Goal: Task Accomplishment & Management: Complete application form

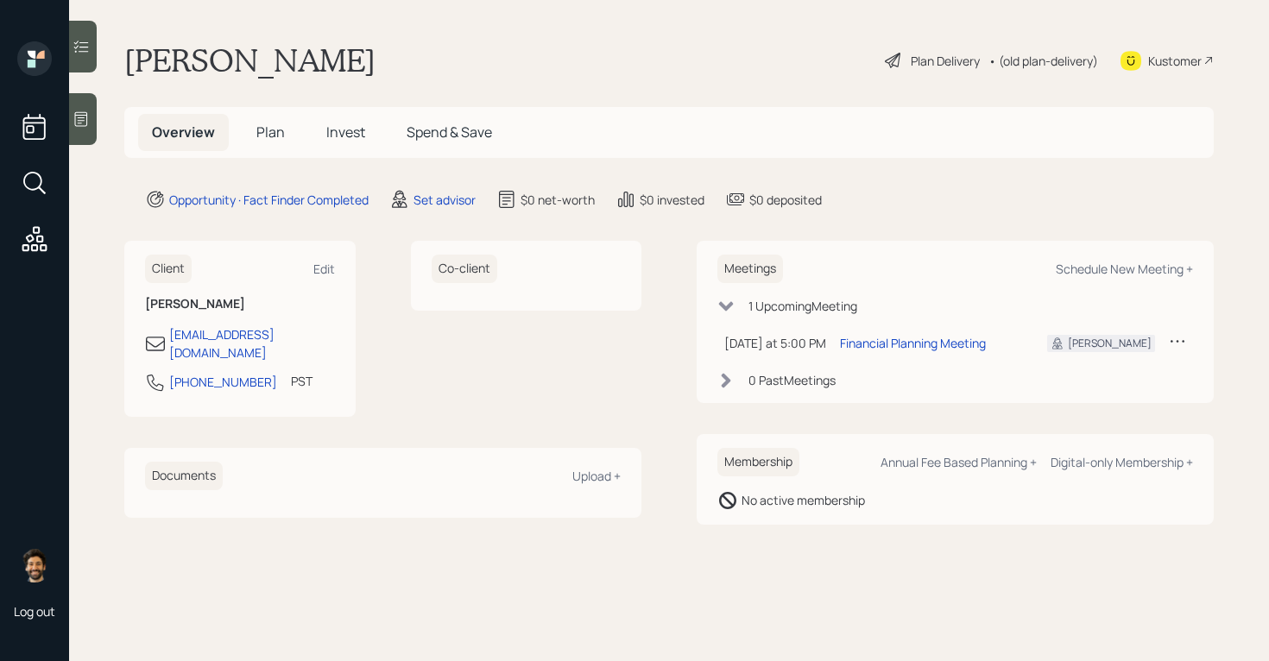
click at [90, 111] on div at bounding box center [83, 119] width 28 height 52
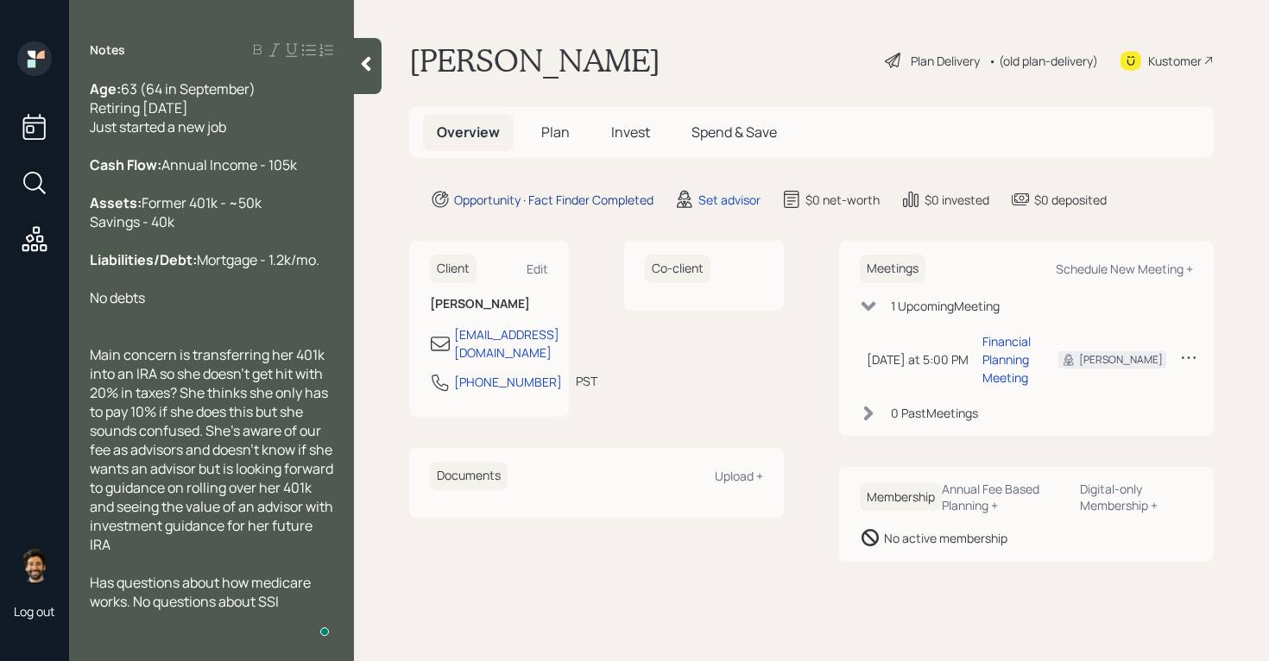
scroll to position [10, 0]
click at [730, 194] on div "Set advisor" at bounding box center [729, 200] width 62 height 18
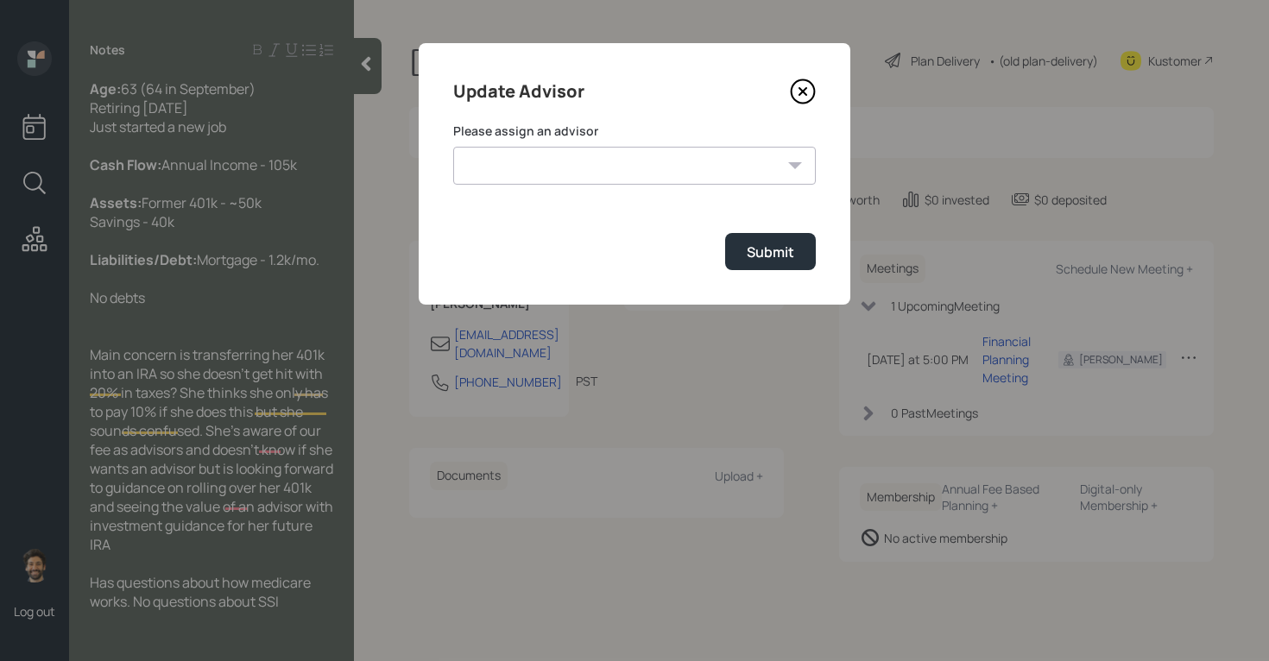
scroll to position [27, 0]
click at [576, 168] on select "[PERSON_NAME] [PERSON_NAME] End [PERSON_NAME] [PERSON_NAME] [PERSON_NAME] [PERS…" at bounding box center [634, 166] width 362 height 38
select select "f14b762f-c7c2-4b89-9227-8fa891345eea"
click at [787, 261] on div "Submit" at bounding box center [770, 252] width 47 height 19
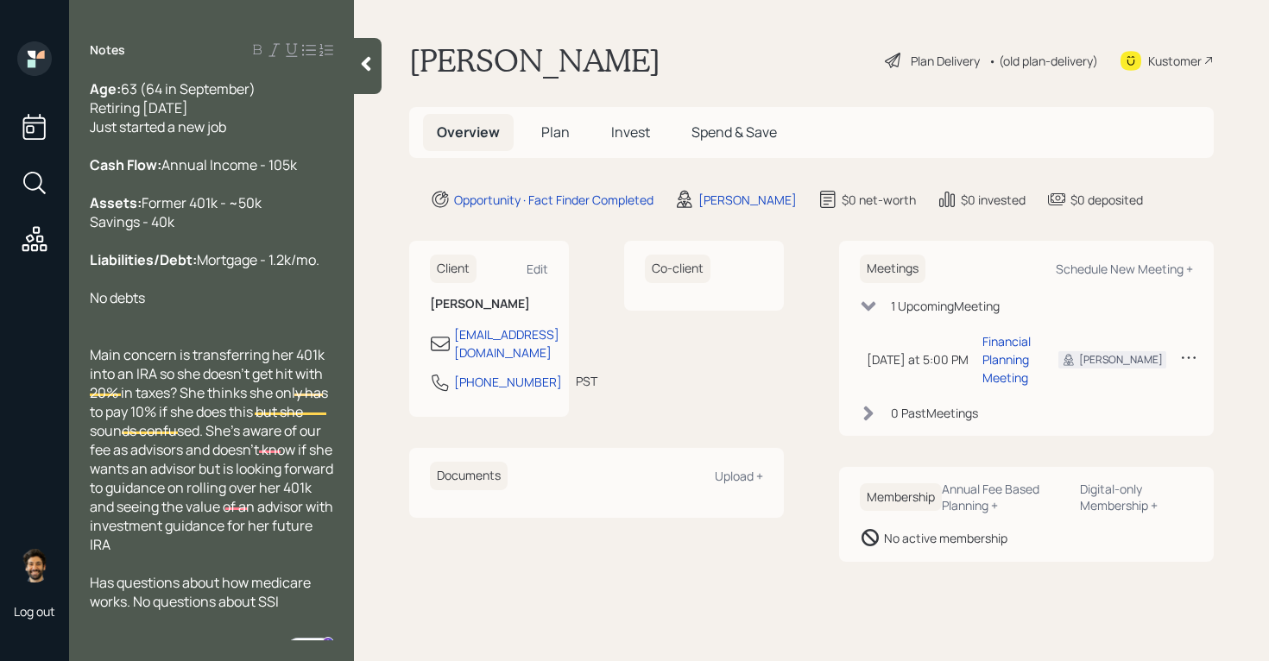
click at [547, 133] on span "Plan" at bounding box center [555, 132] width 28 height 19
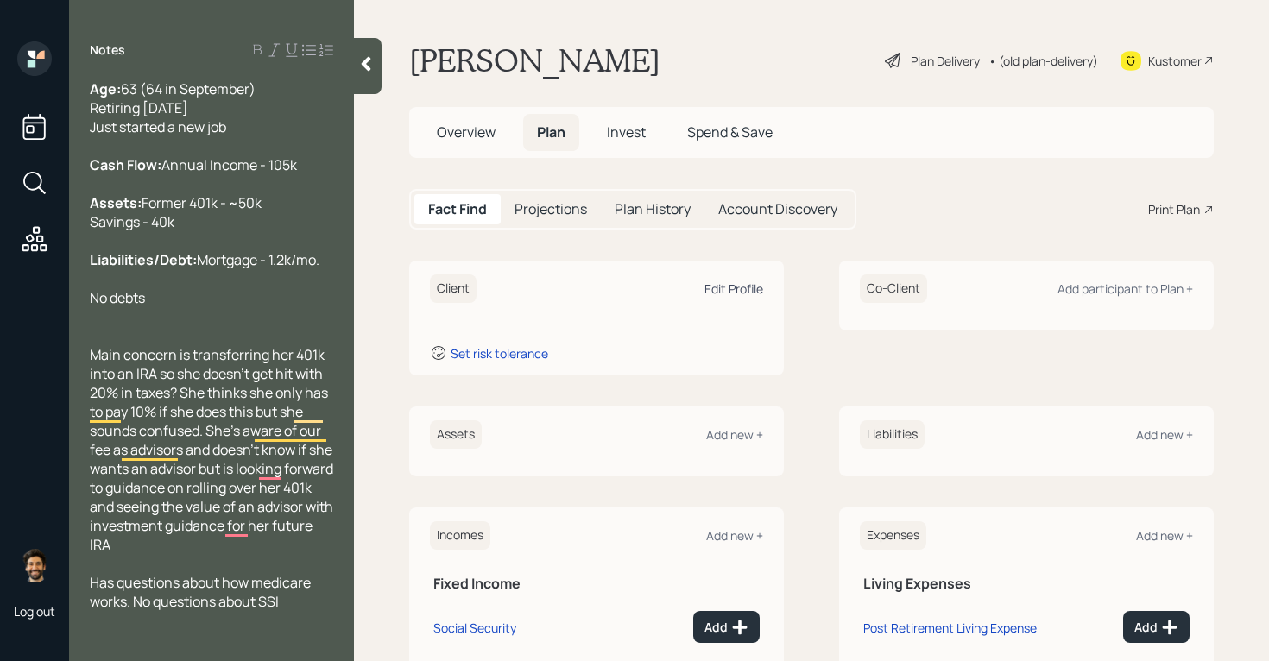
click at [723, 296] on div "Edit Profile" at bounding box center [733, 288] width 59 height 16
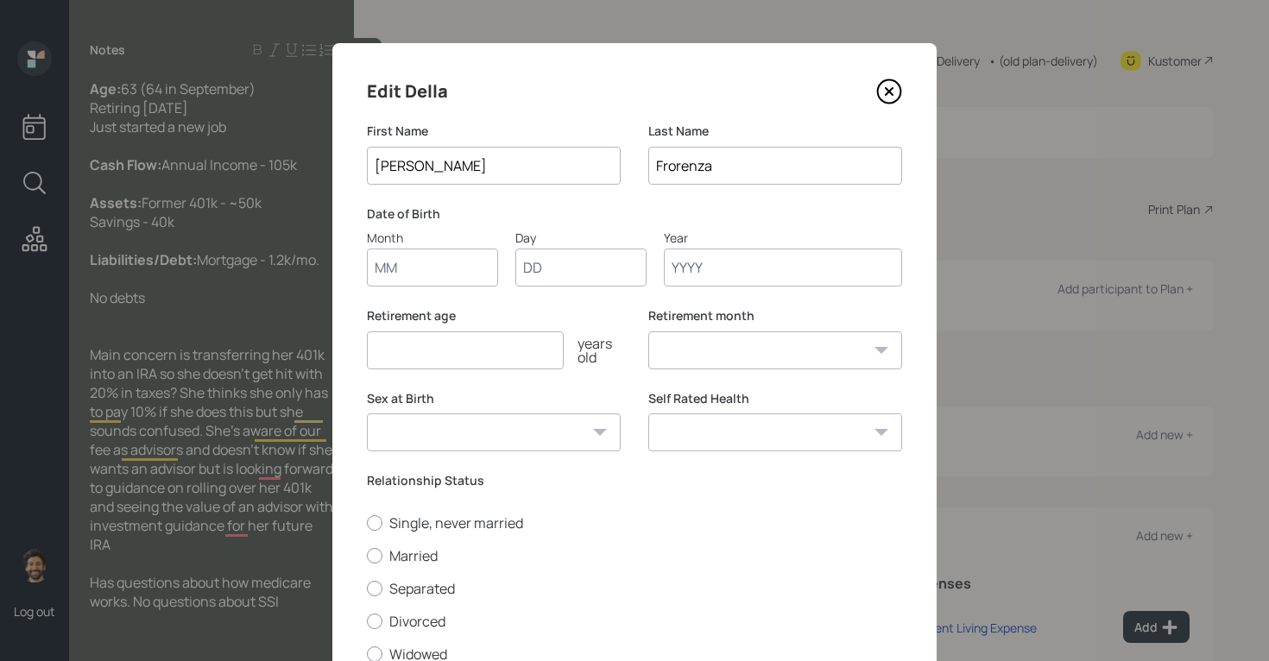
click at [415, 275] on input "Month" at bounding box center [432, 268] width 131 height 38
type input "01"
type input "1960"
select select "1"
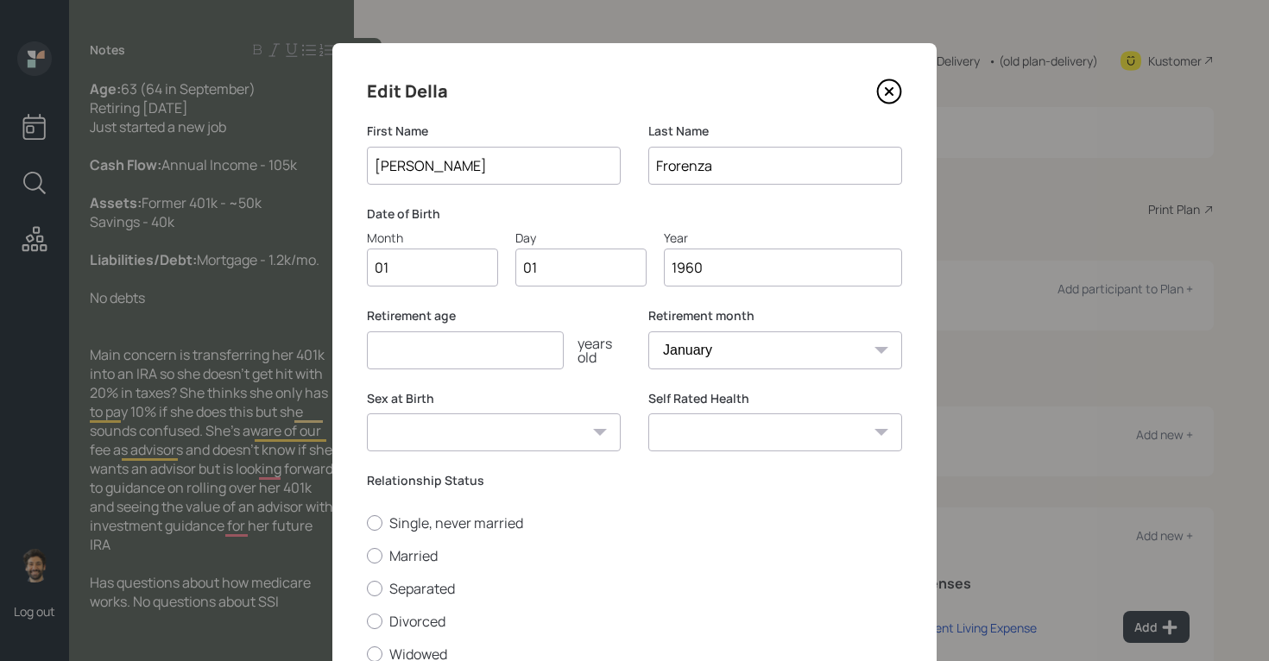
type input "1960"
click at [389, 351] on input "number" at bounding box center [465, 350] width 197 height 38
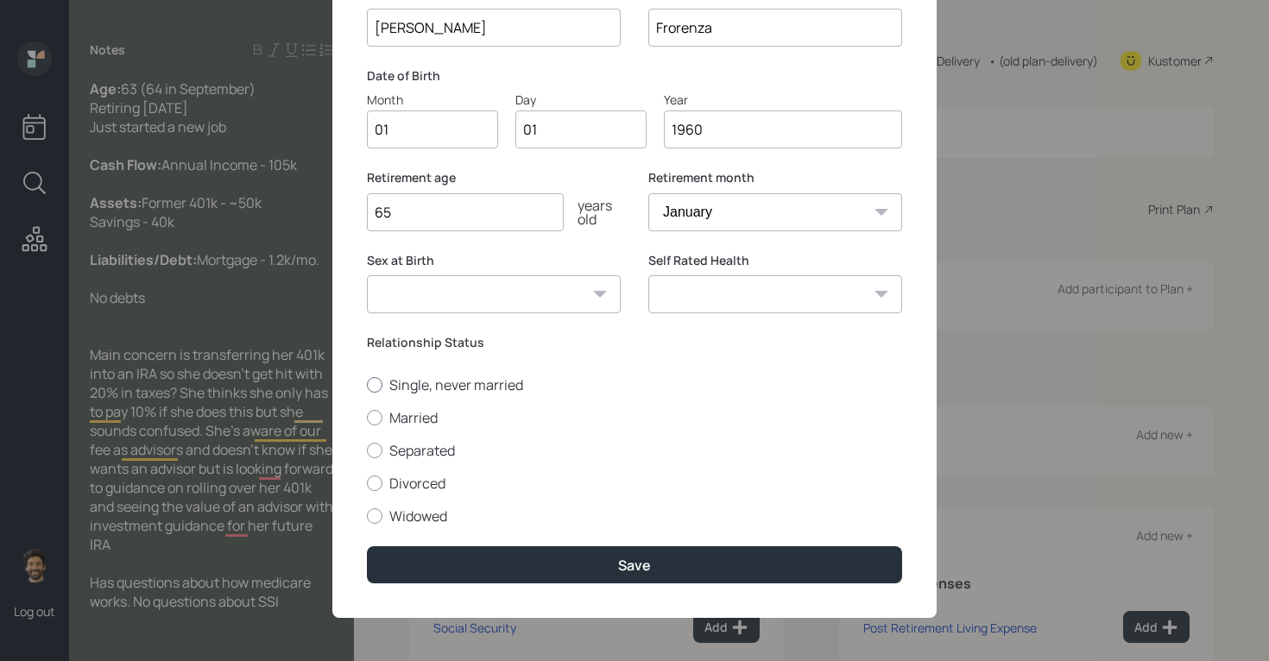
type input "65"
click at [390, 386] on label "Single, never married" at bounding box center [634, 384] width 535 height 19
click at [367, 385] on input "Single, never married" at bounding box center [366, 384] width 1 height 1
radio input "true"
click at [438, 607] on div "Edit [PERSON_NAME] First Name [PERSON_NAME] Last Name Frorenza Date of Birth Mo…" at bounding box center [634, 261] width 604 height 713
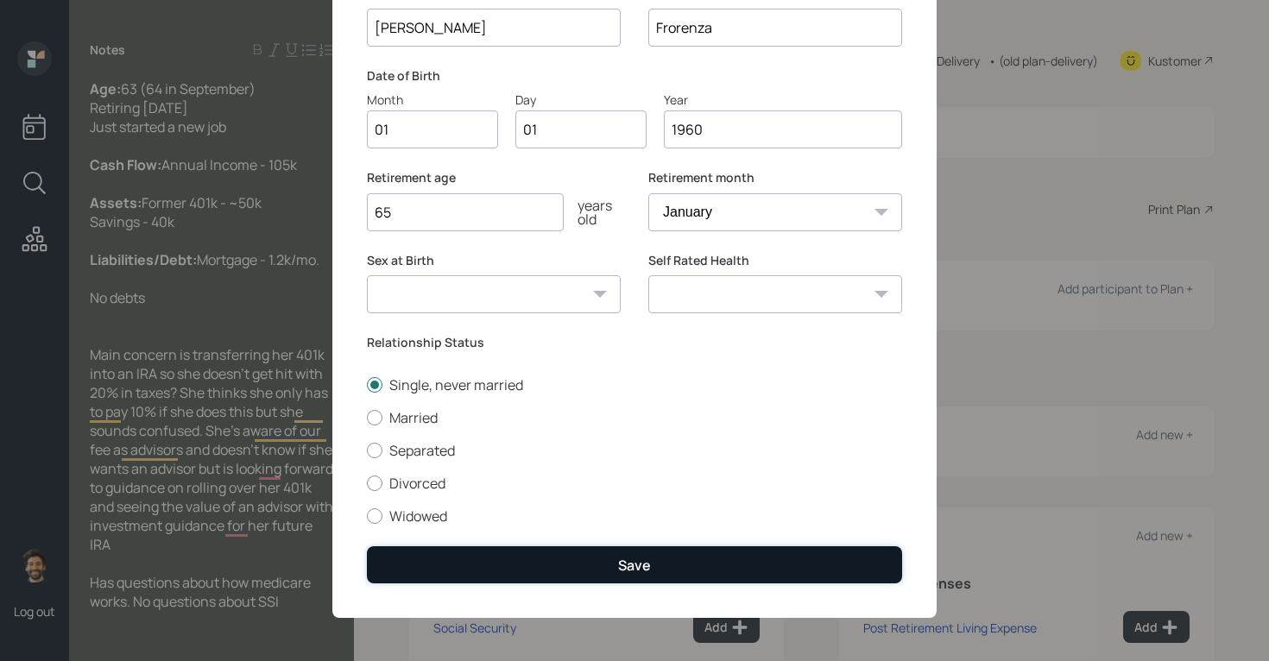
click at [417, 576] on button "Save" at bounding box center [634, 564] width 535 height 37
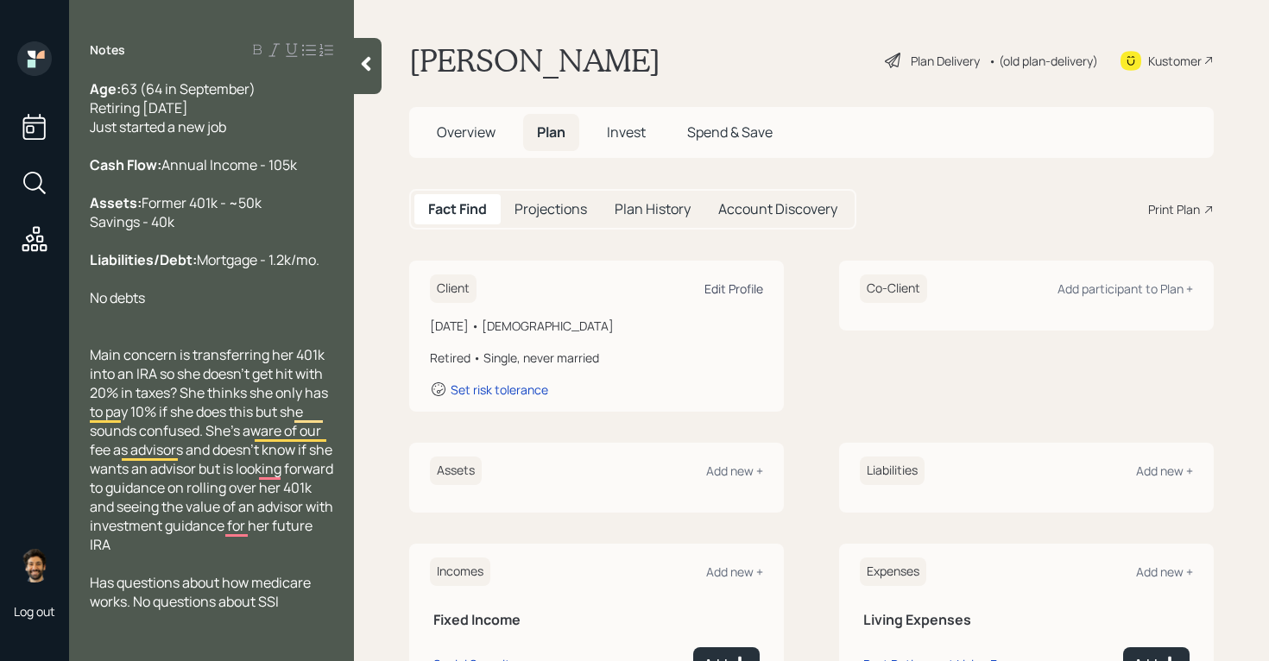
click at [735, 286] on div "Edit Profile" at bounding box center [733, 288] width 59 height 16
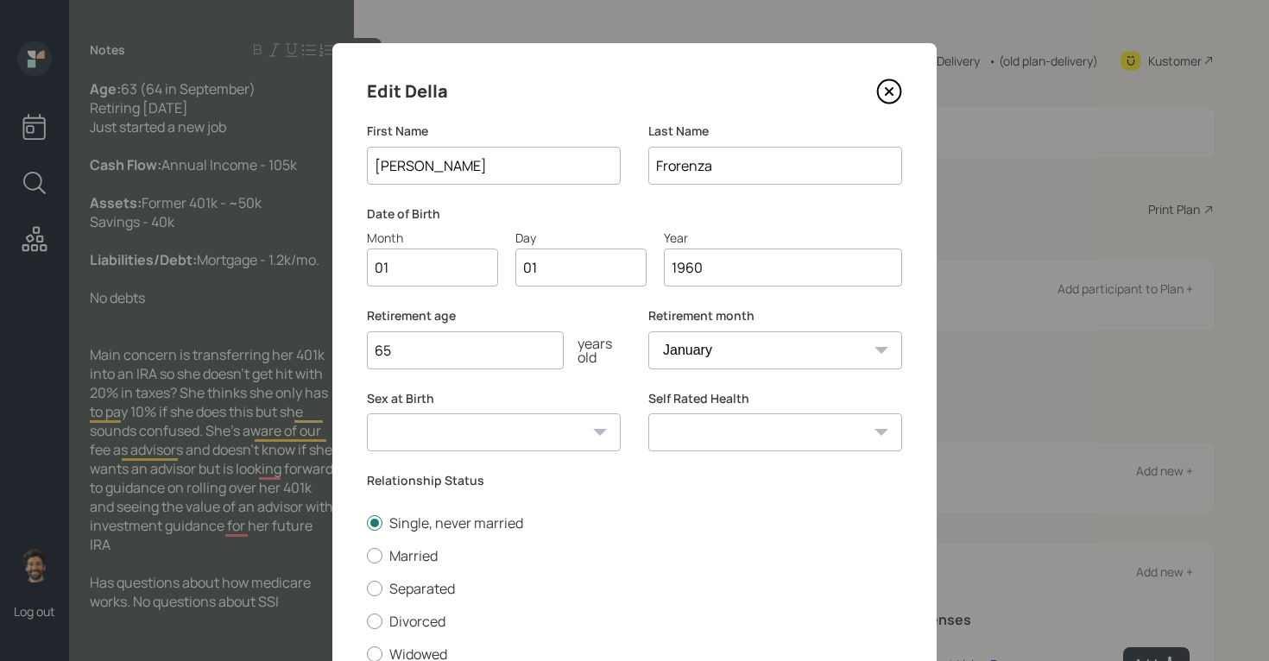
click at [737, 279] on input "1960" at bounding box center [783, 268] width 238 height 38
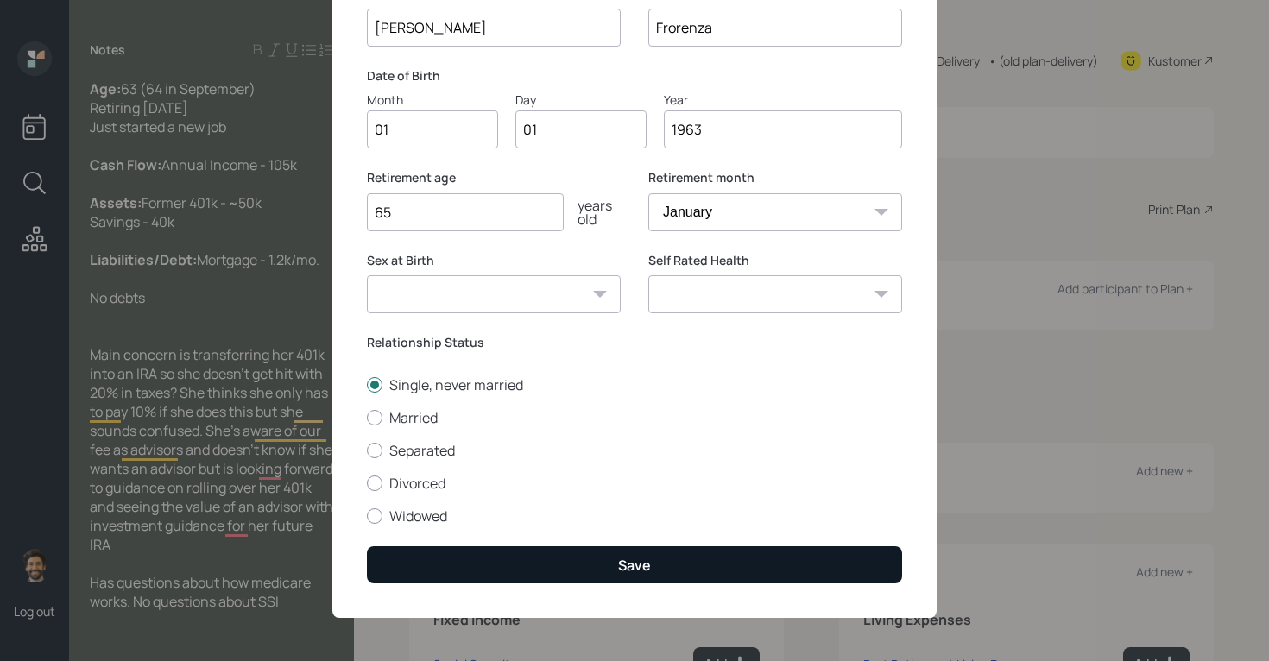
type input "1963"
click at [462, 582] on button "Save" at bounding box center [634, 564] width 535 height 37
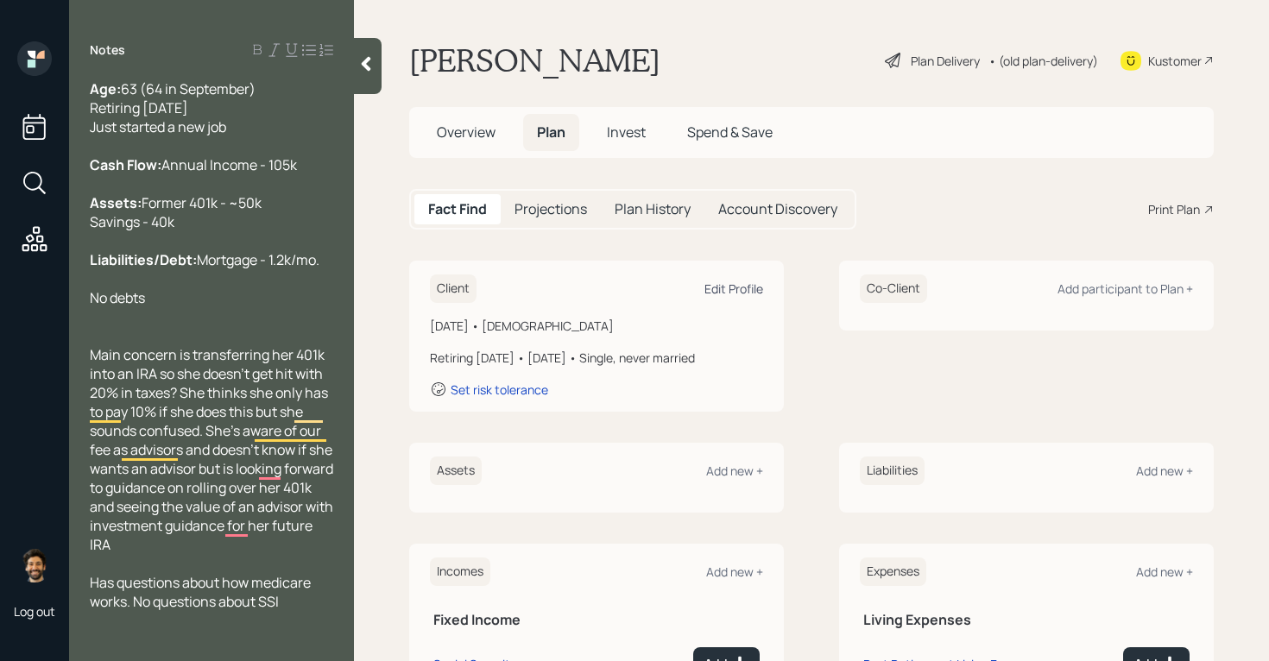
click at [750, 293] on div "Edit Profile" at bounding box center [733, 288] width 59 height 16
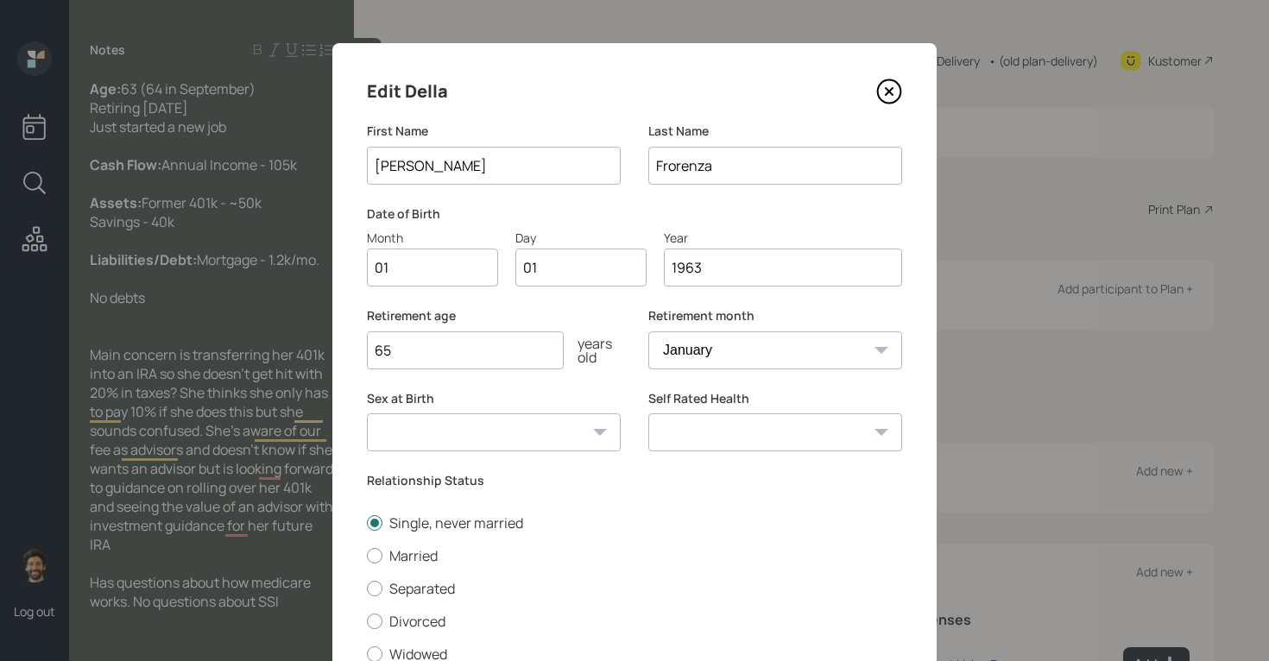
click at [740, 266] on input "1963" at bounding box center [783, 268] width 238 height 38
type input "1963"
click at [488, 354] on input "65" at bounding box center [465, 350] width 197 height 38
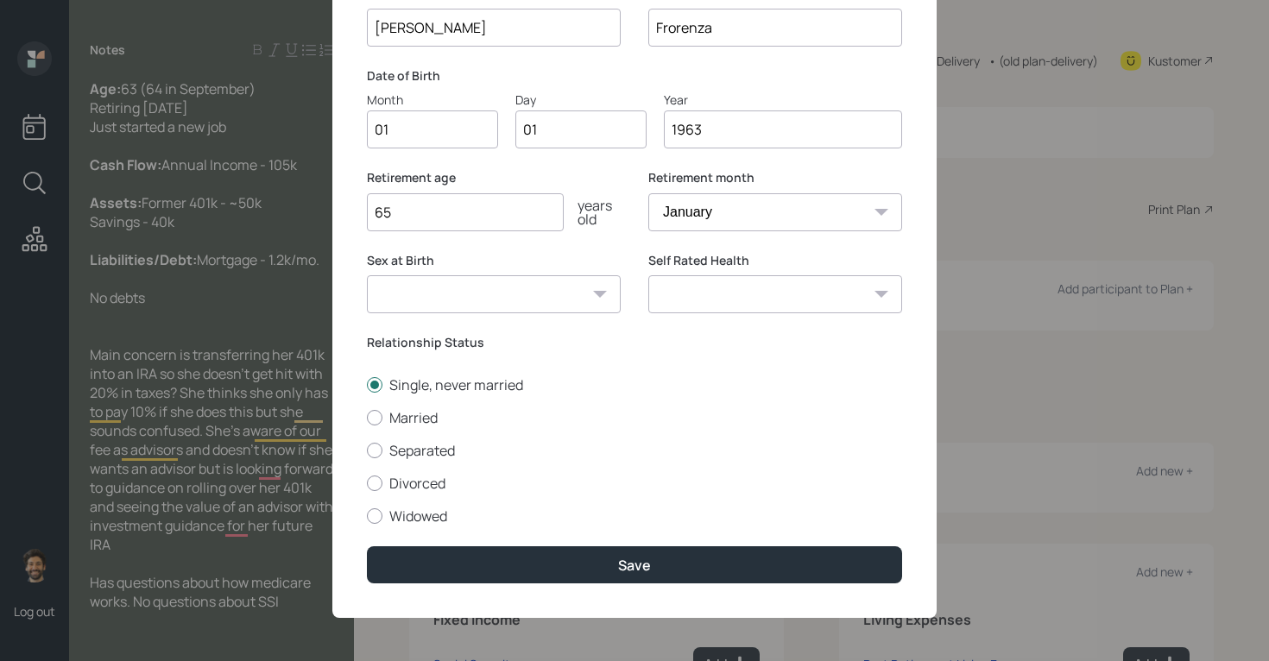
click at [696, 204] on select "January February March April May June July August September October November De…" at bounding box center [775, 212] width 254 height 38
click at [400, 132] on input "01" at bounding box center [432, 129] width 131 height 38
type input "00"
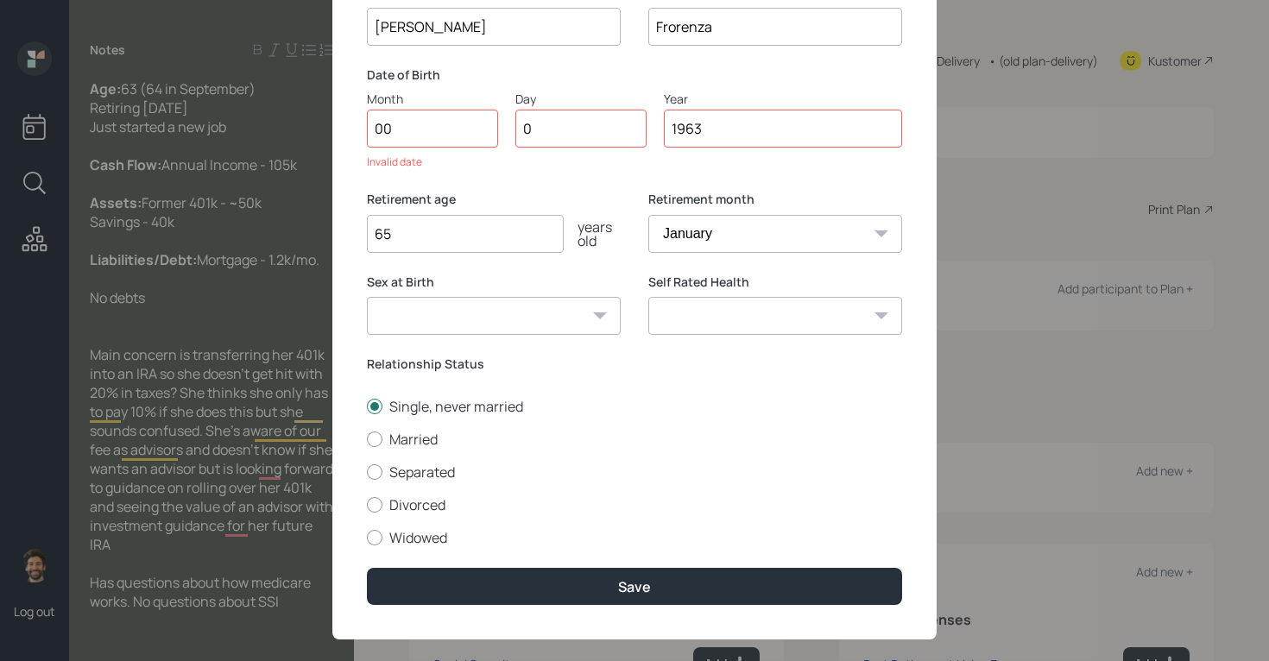
type input "01"
click at [414, 129] on input "00" at bounding box center [432, 129] width 131 height 38
type input "09"
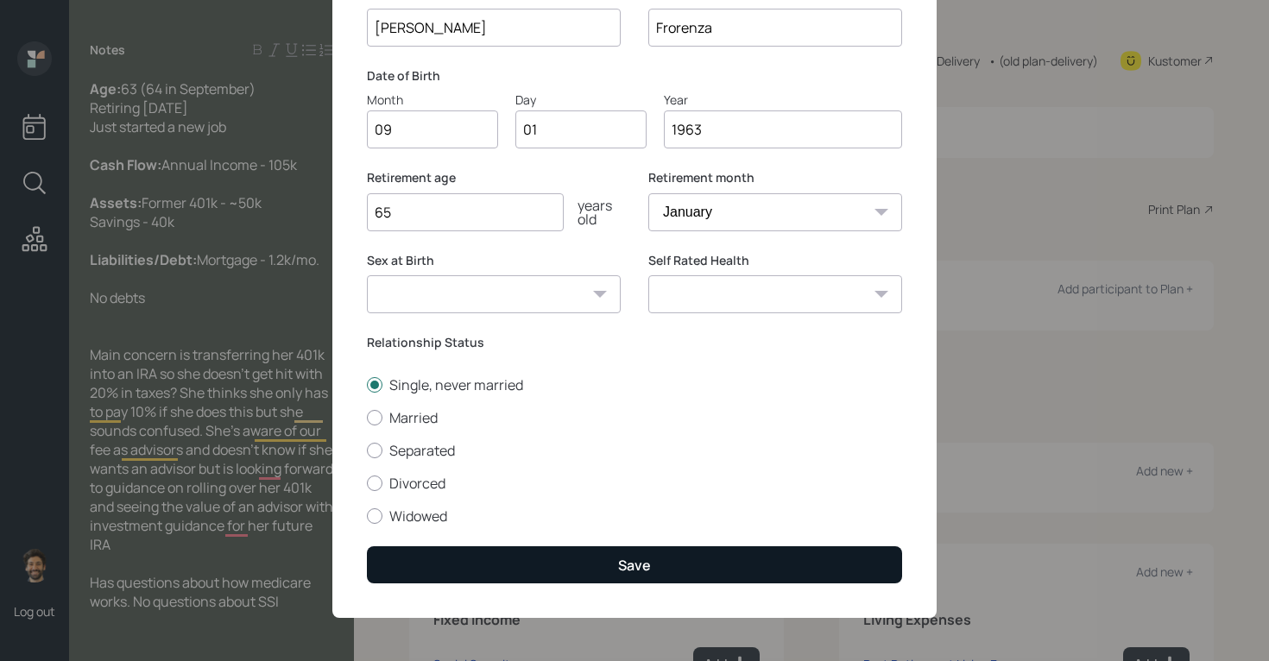
click at [412, 549] on button "Save" at bounding box center [634, 564] width 535 height 37
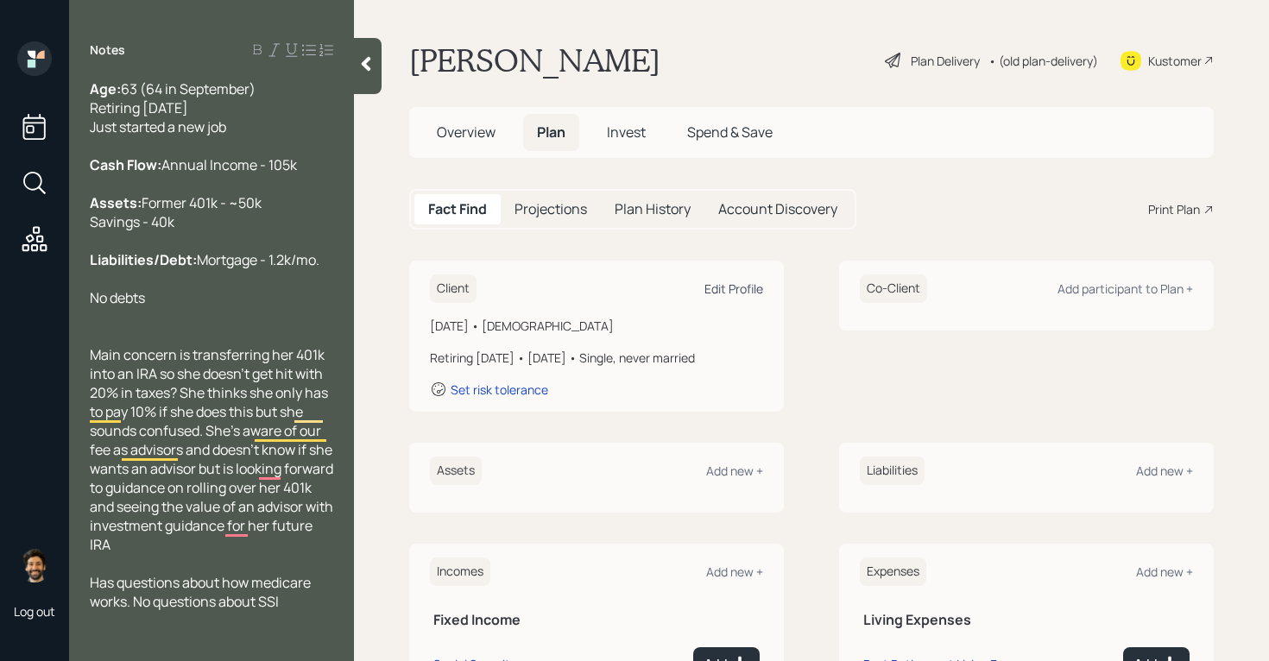
click at [745, 286] on div "Edit Profile" at bounding box center [733, 288] width 59 height 16
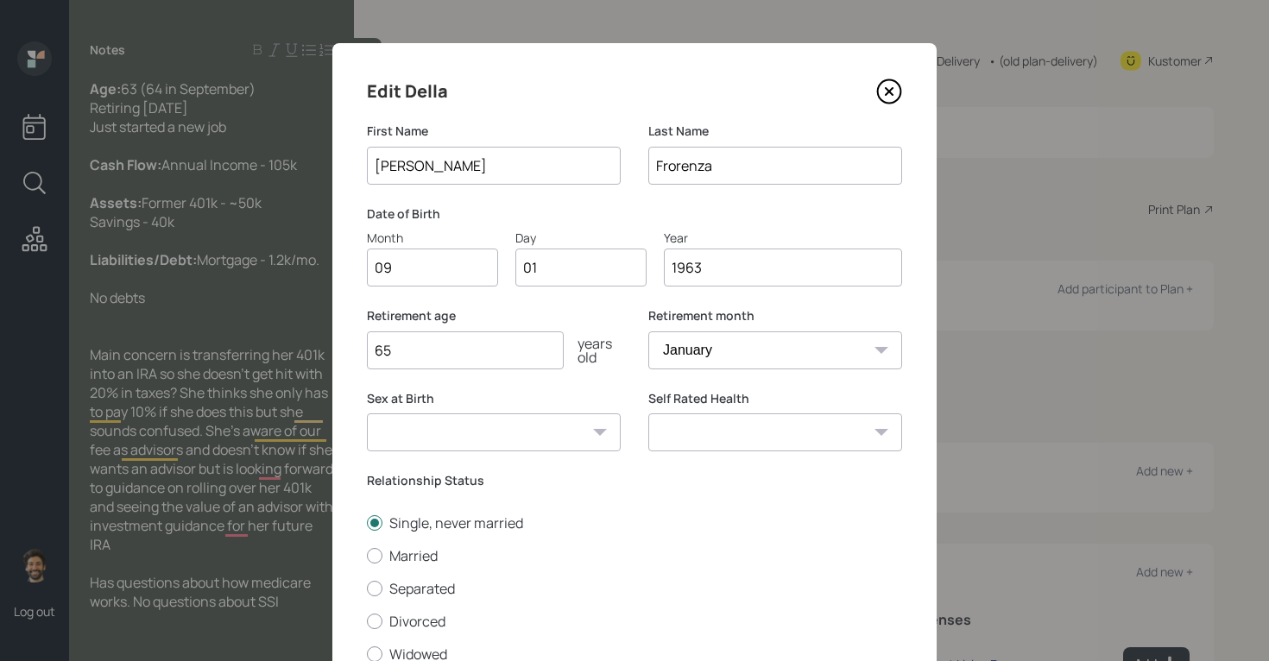
click at [731, 271] on input "1963" at bounding box center [783, 268] width 238 height 38
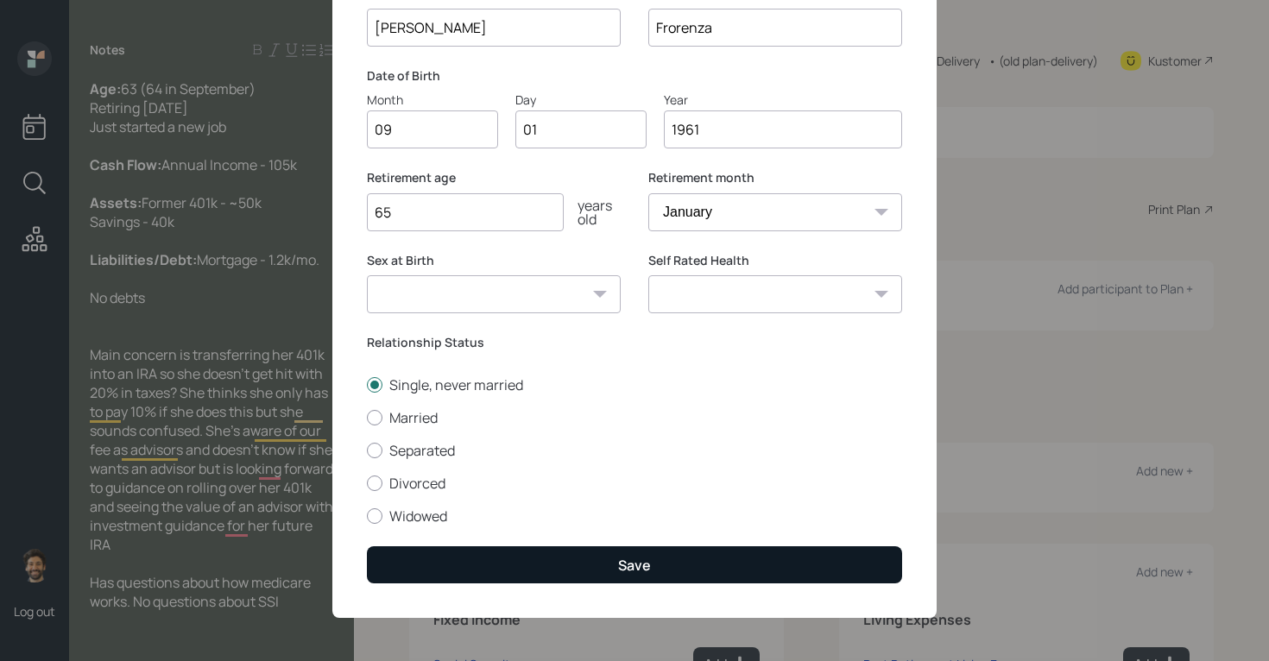
type input "1961"
click at [461, 548] on button "Save" at bounding box center [634, 564] width 535 height 37
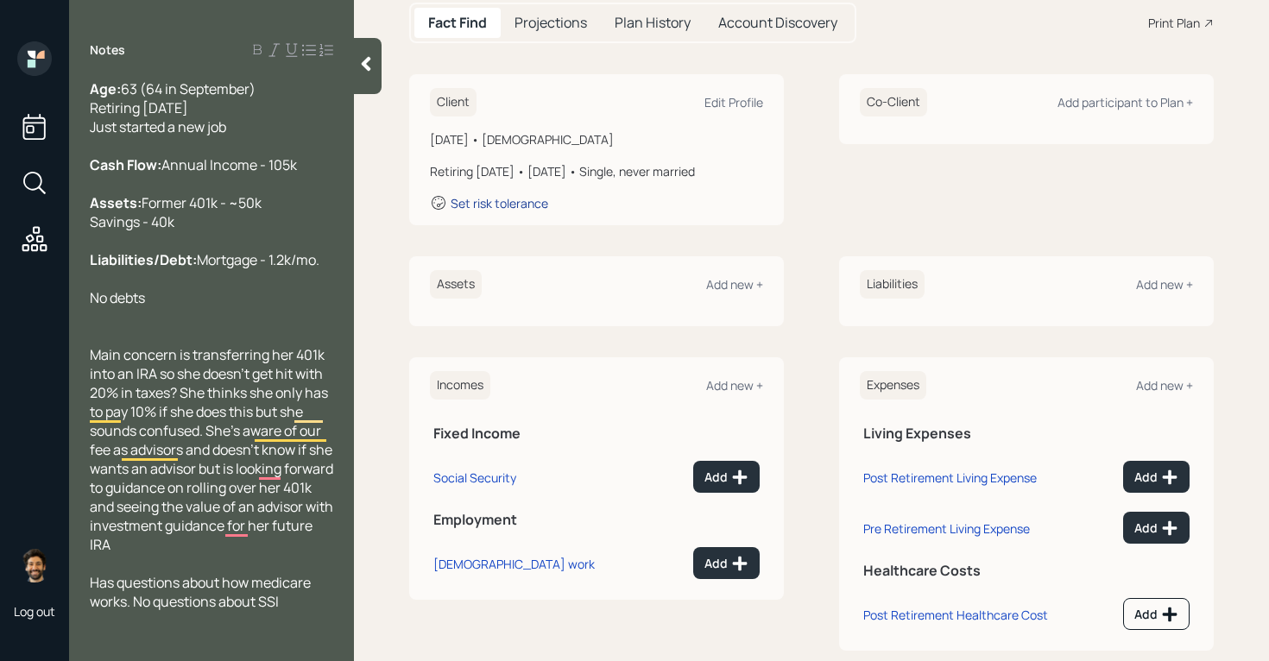
scroll to position [189, 0]
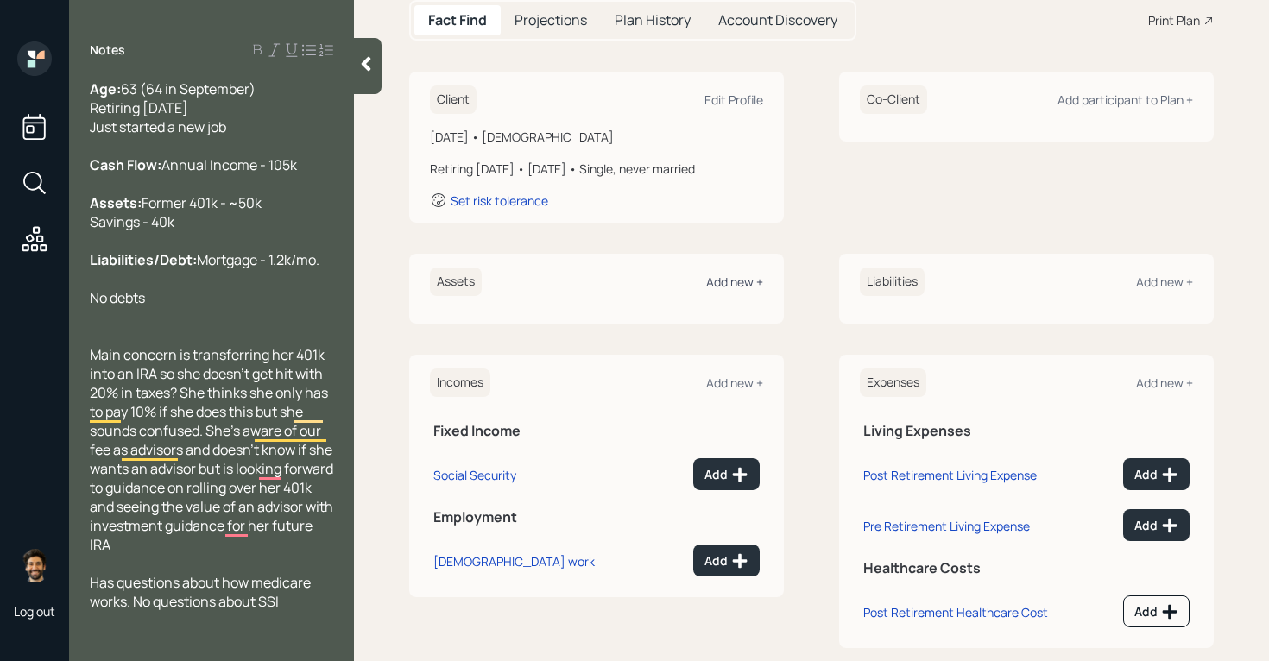
click at [740, 283] on div "Add new +" at bounding box center [734, 282] width 57 height 16
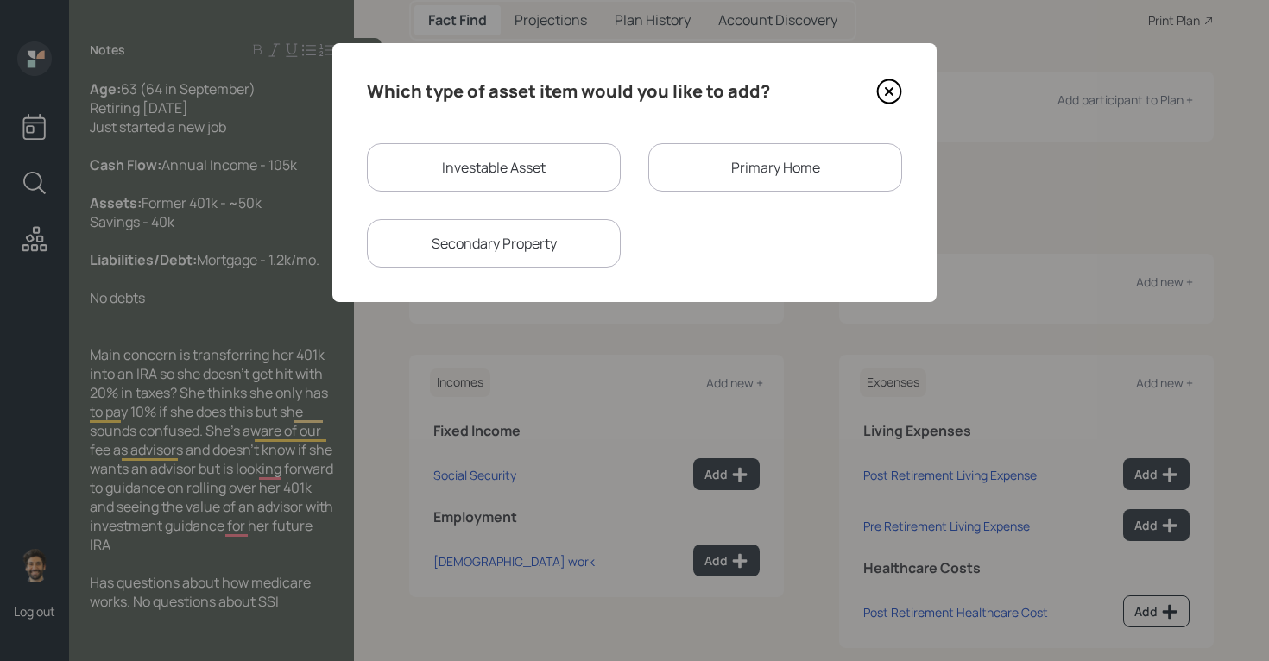
click at [492, 161] on div "Investable Asset" at bounding box center [494, 167] width 254 height 48
select select "taxable"
select select "balanced"
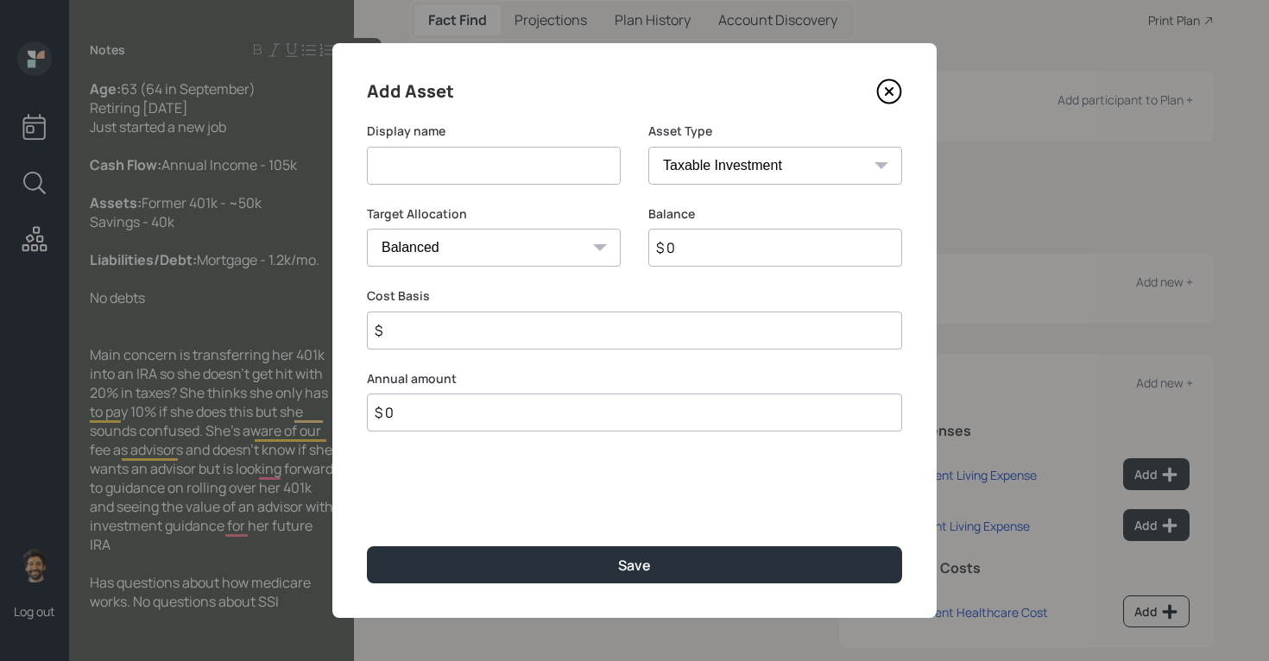
click at [446, 170] on input at bounding box center [494, 166] width 254 height 38
type input "Former 401k"
click at [699, 247] on input "$ 0" at bounding box center [775, 248] width 254 height 38
type input "$ 50,000"
click at [681, 156] on select "SEP [PERSON_NAME] IRA 401(k) [PERSON_NAME] 401(k) 403(b) [PERSON_NAME] 403(b) 4…" at bounding box center [775, 166] width 254 height 38
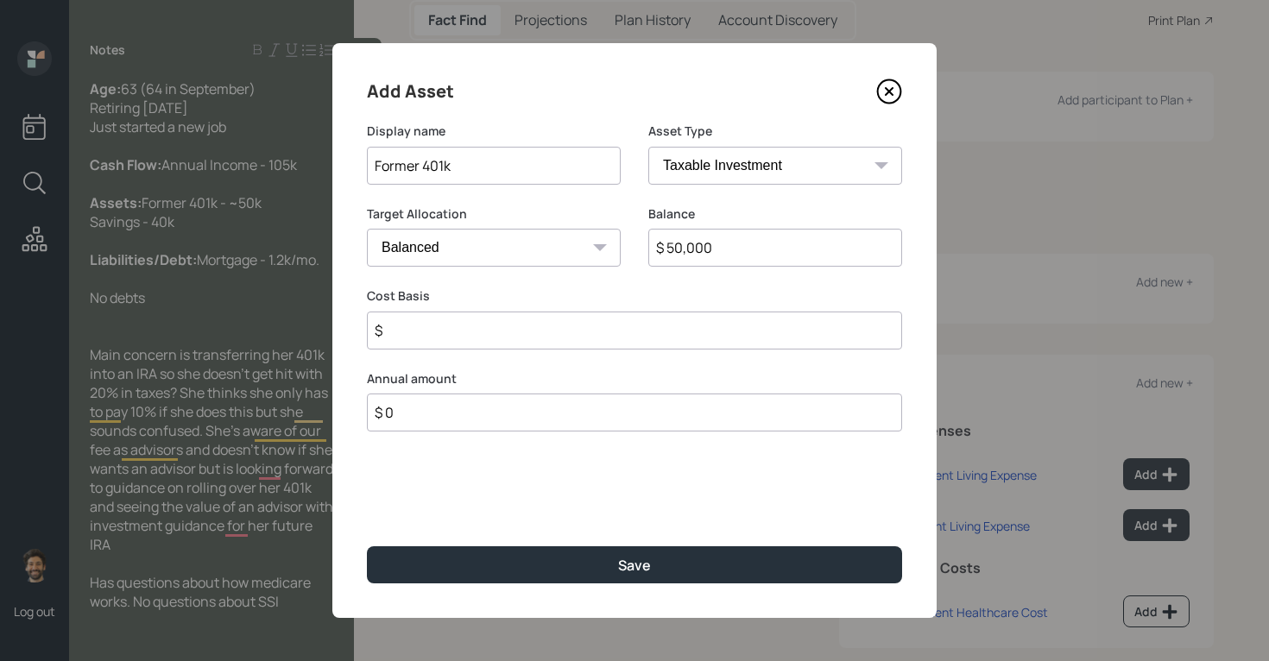
select select "company_sponsored"
click at [473, 317] on input "number" at bounding box center [481, 331] width 228 height 38
type input "0"
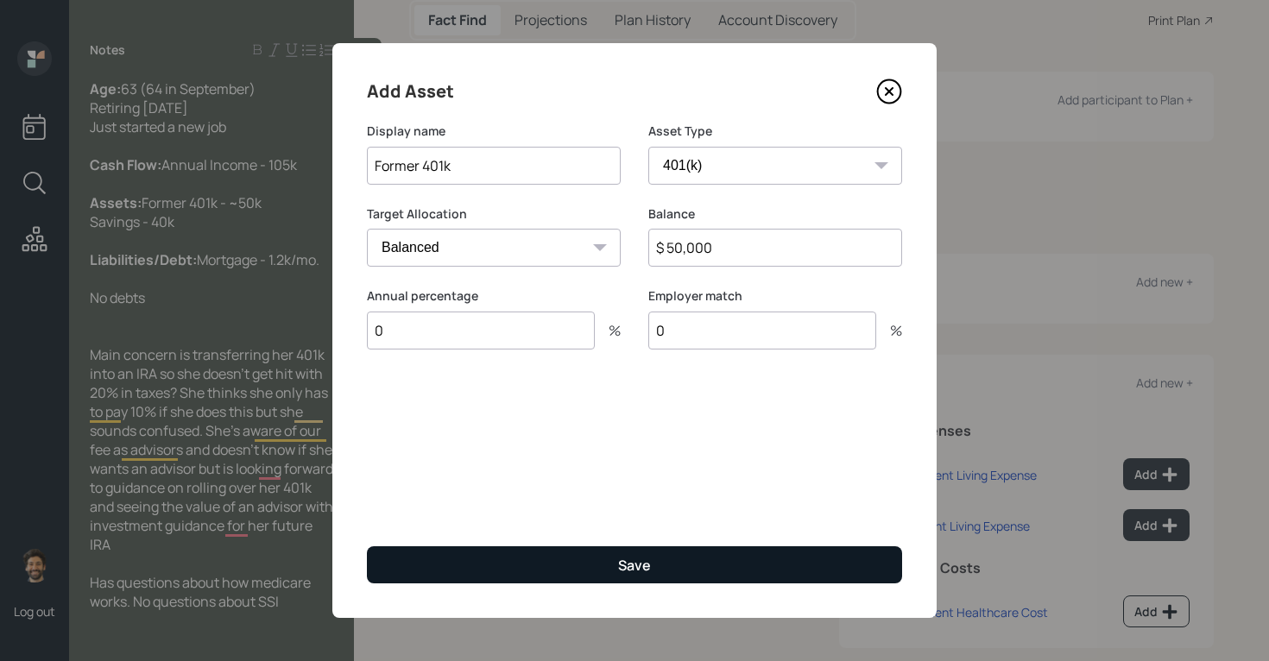
type input "0"
click at [481, 570] on button "Save" at bounding box center [634, 564] width 535 height 37
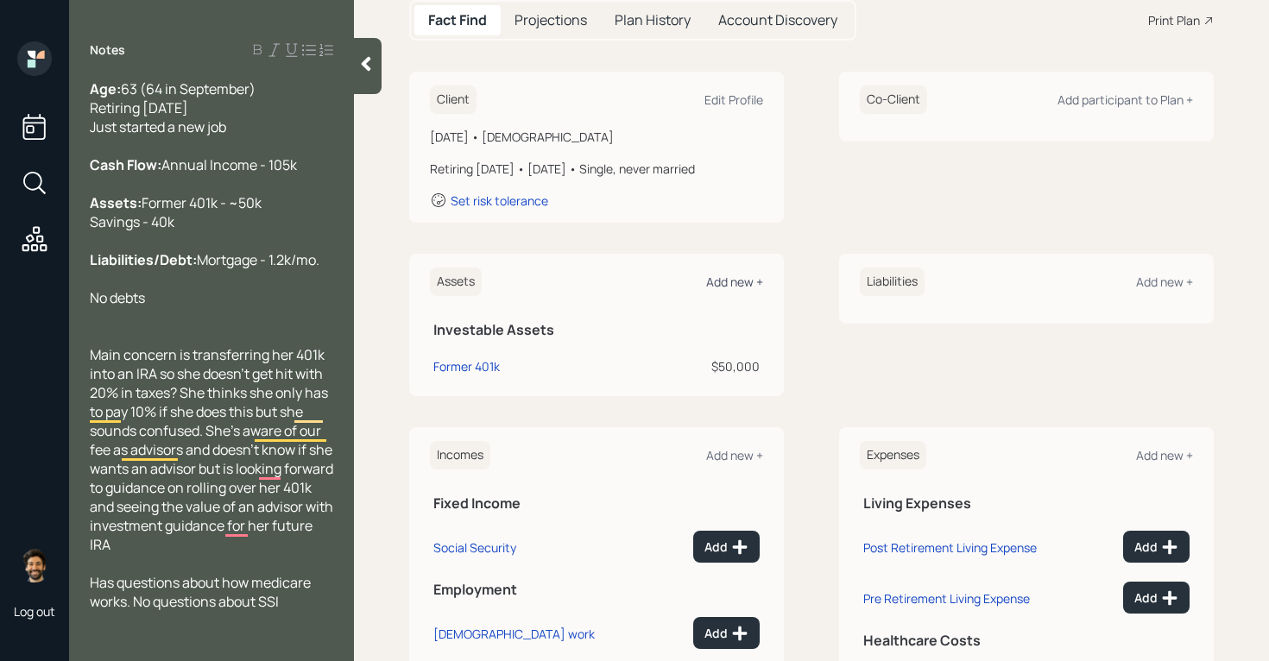
click at [750, 277] on div "Add new +" at bounding box center [734, 282] width 57 height 16
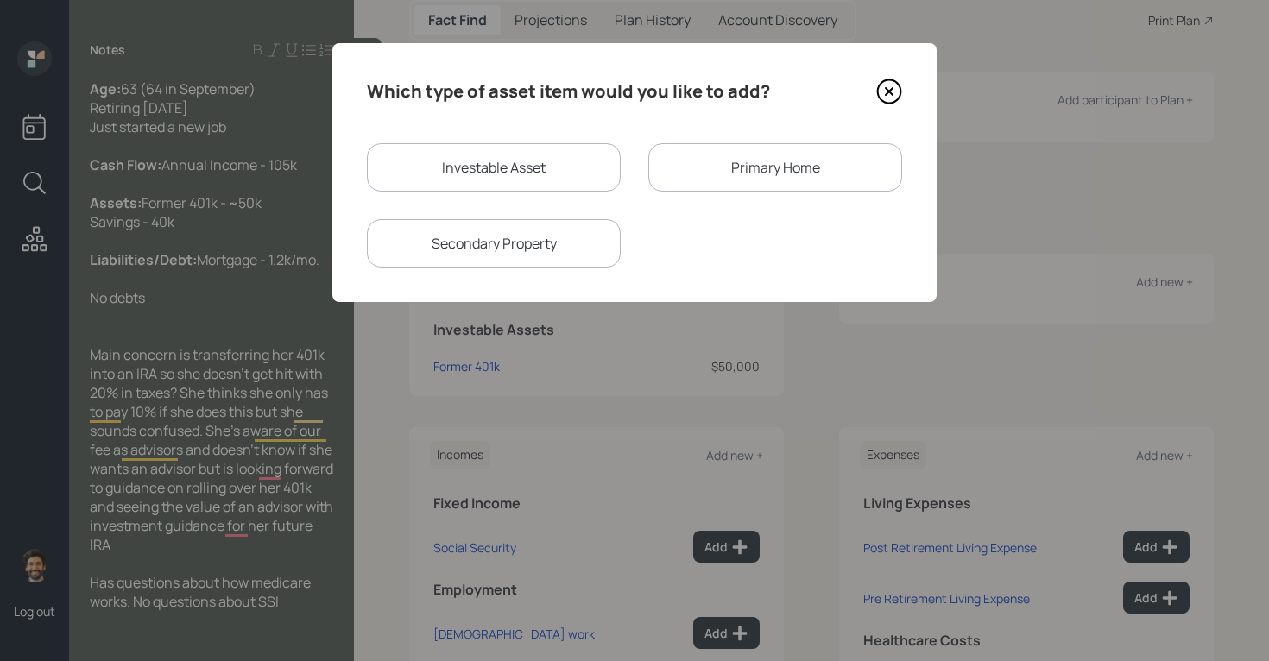
click at [480, 152] on div "Investable Asset" at bounding box center [494, 167] width 254 height 48
select select "taxable"
select select "balanced"
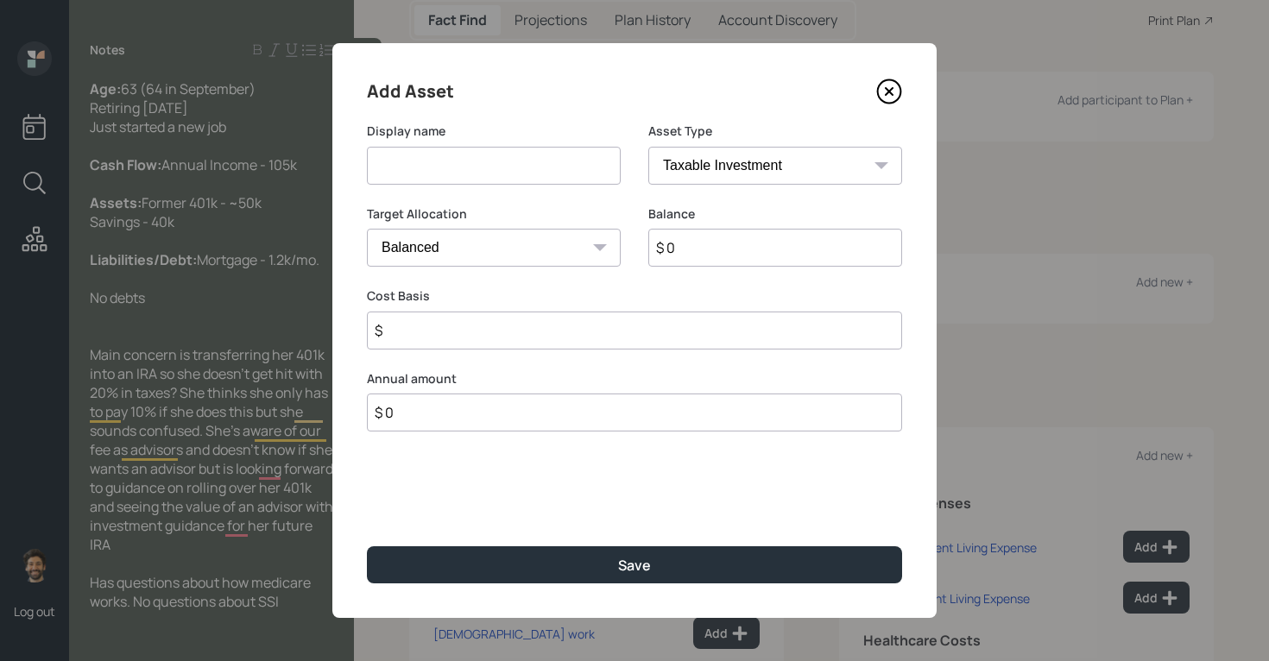
click at [419, 167] on input at bounding box center [494, 166] width 254 height 38
type input "Checking / Savings"
click at [714, 273] on div "Balance $ 0" at bounding box center [775, 246] width 254 height 83
click at [700, 244] on input "$ 0" at bounding box center [775, 248] width 254 height 38
type input "$ 40,000"
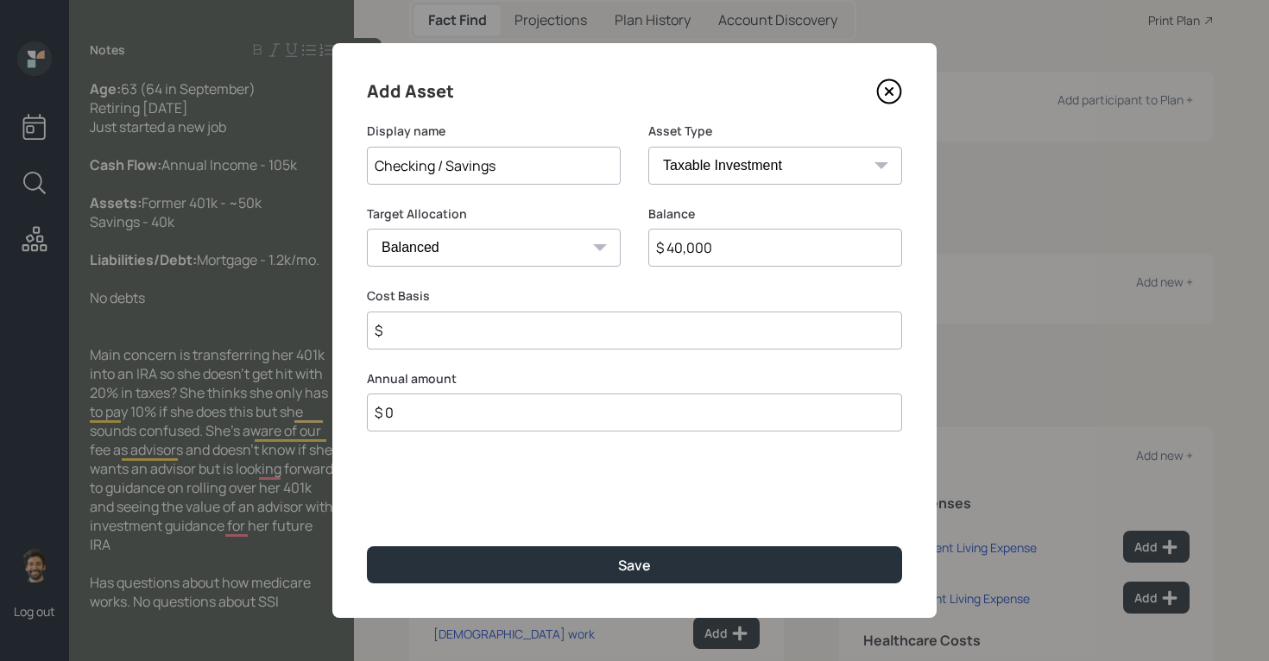
click at [697, 174] on select "SEP [PERSON_NAME] IRA 401(k) [PERSON_NAME] 401(k) 403(b) [PERSON_NAME] 403(b) 4…" at bounding box center [775, 166] width 254 height 38
select select "emergency_fund"
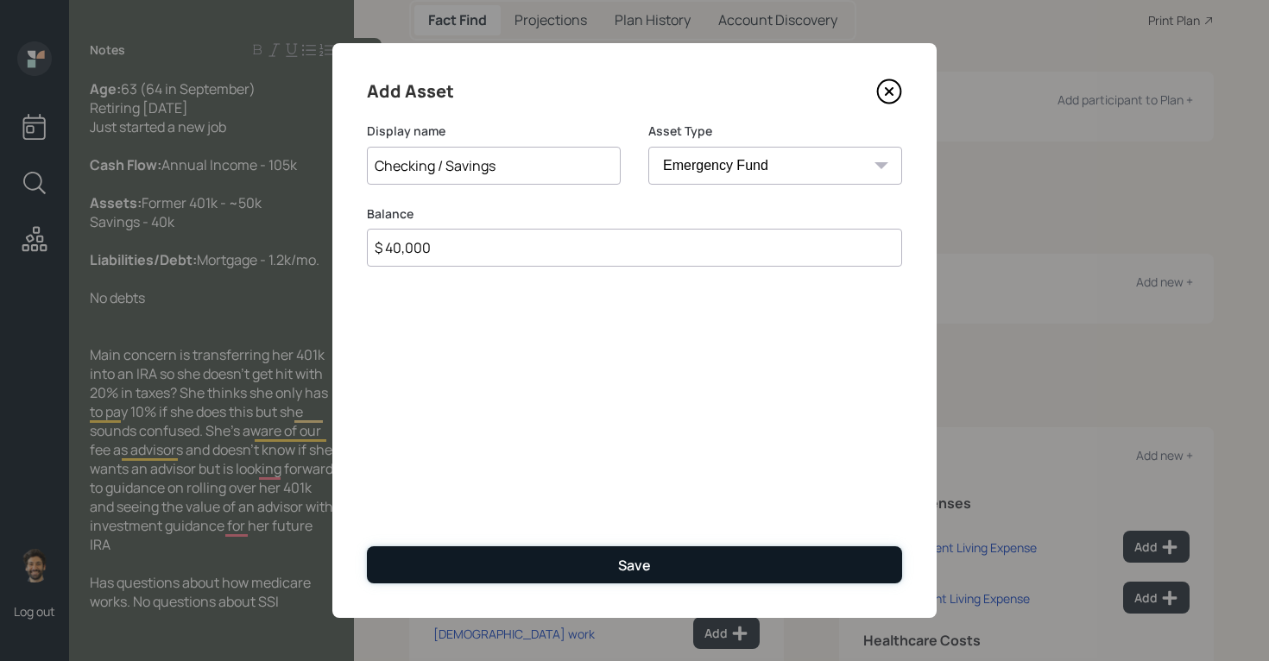
click at [562, 555] on button "Save" at bounding box center [634, 564] width 535 height 37
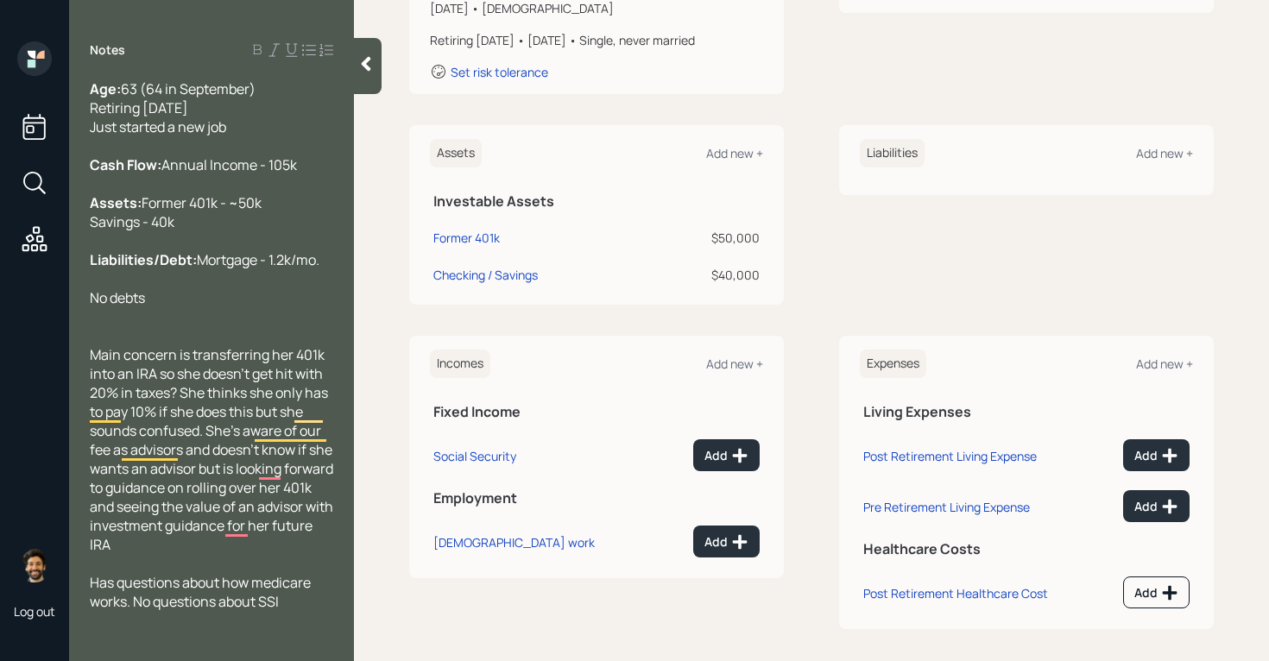
scroll to position [327, 0]
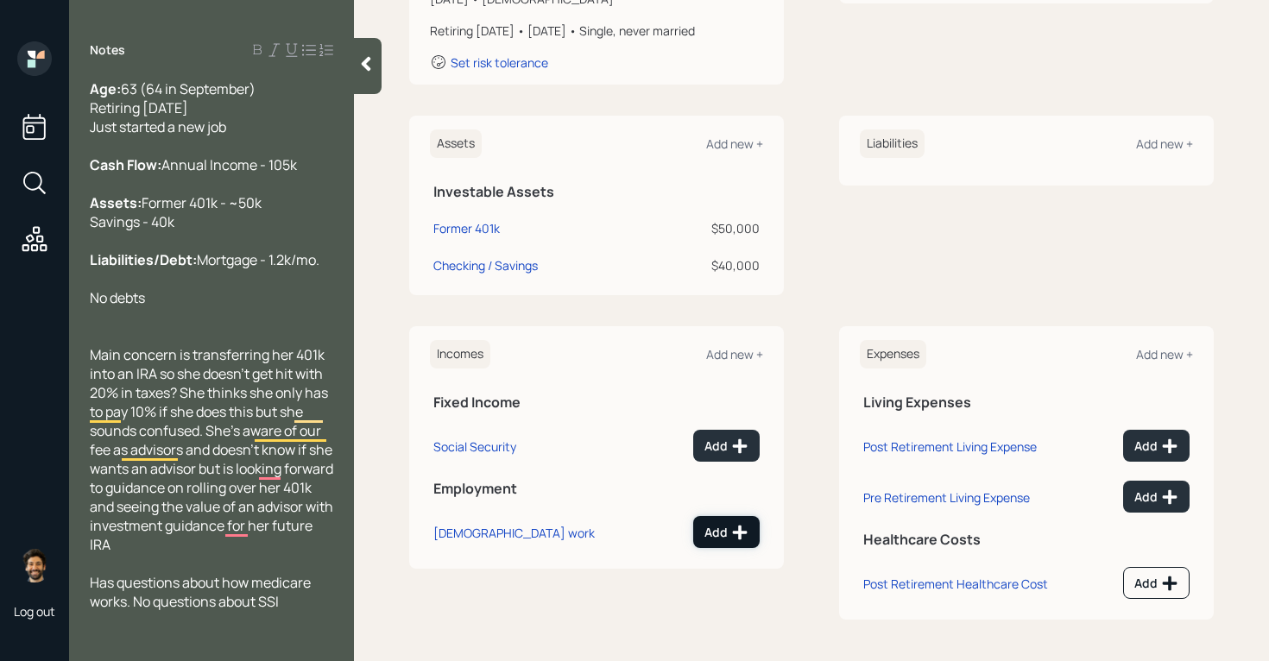
click at [721, 539] on div "Add" at bounding box center [726, 532] width 44 height 17
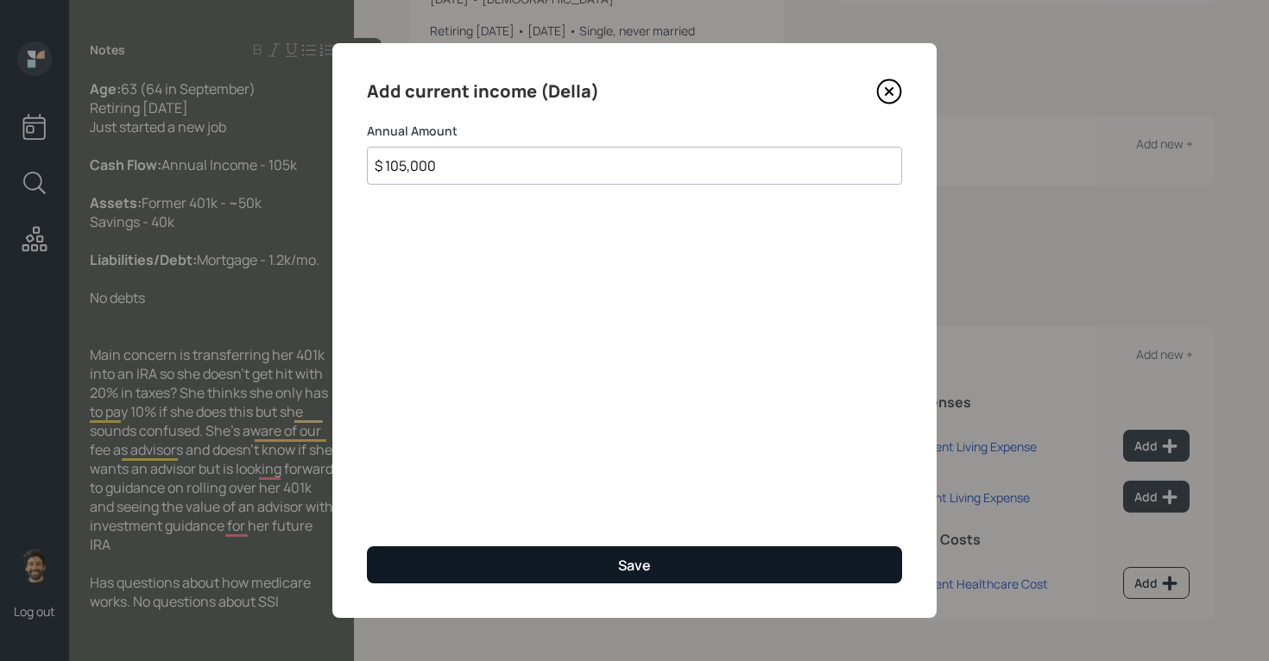
type input "$ 105,000"
click at [505, 557] on button "Save" at bounding box center [634, 564] width 535 height 37
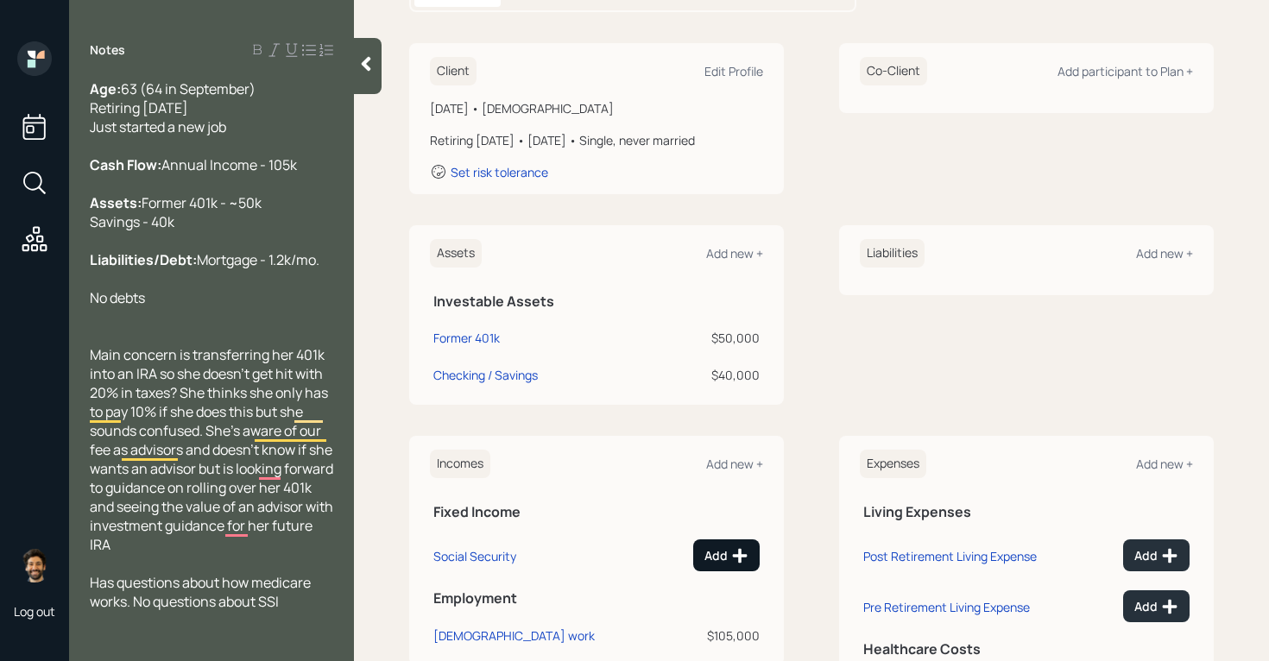
scroll to position [208, 0]
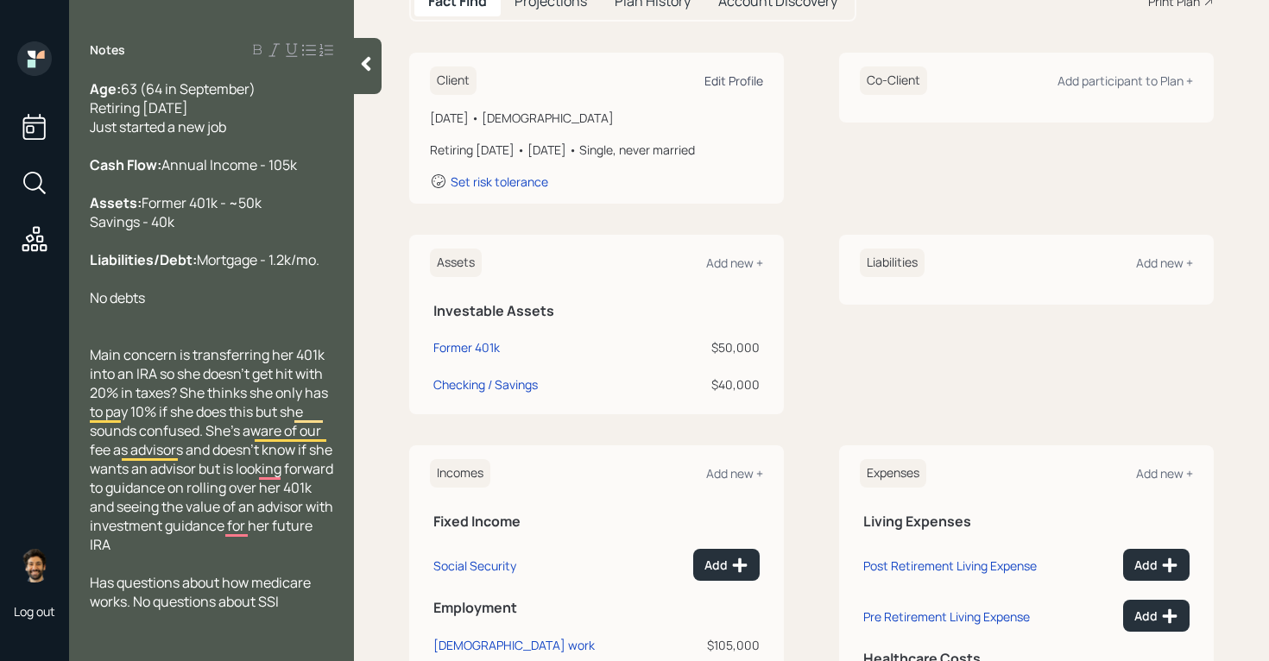
click at [725, 85] on div "Edit Profile" at bounding box center [733, 80] width 59 height 16
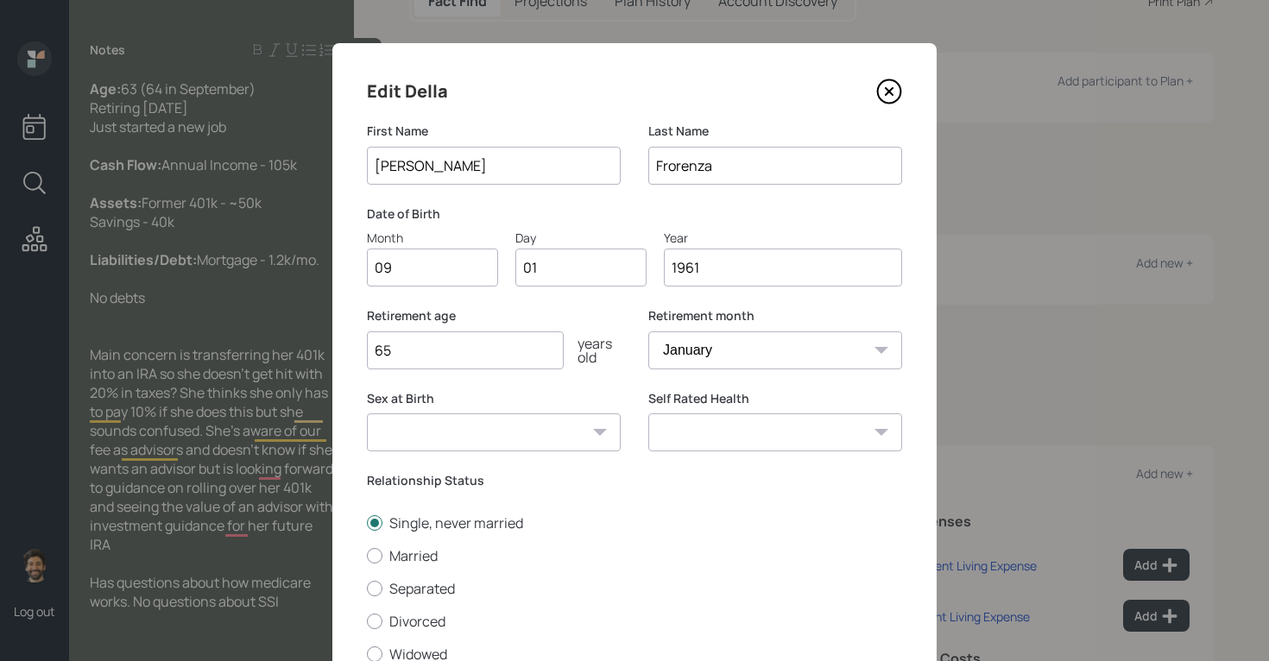
click at [483, 342] on input "65" at bounding box center [465, 350] width 197 height 38
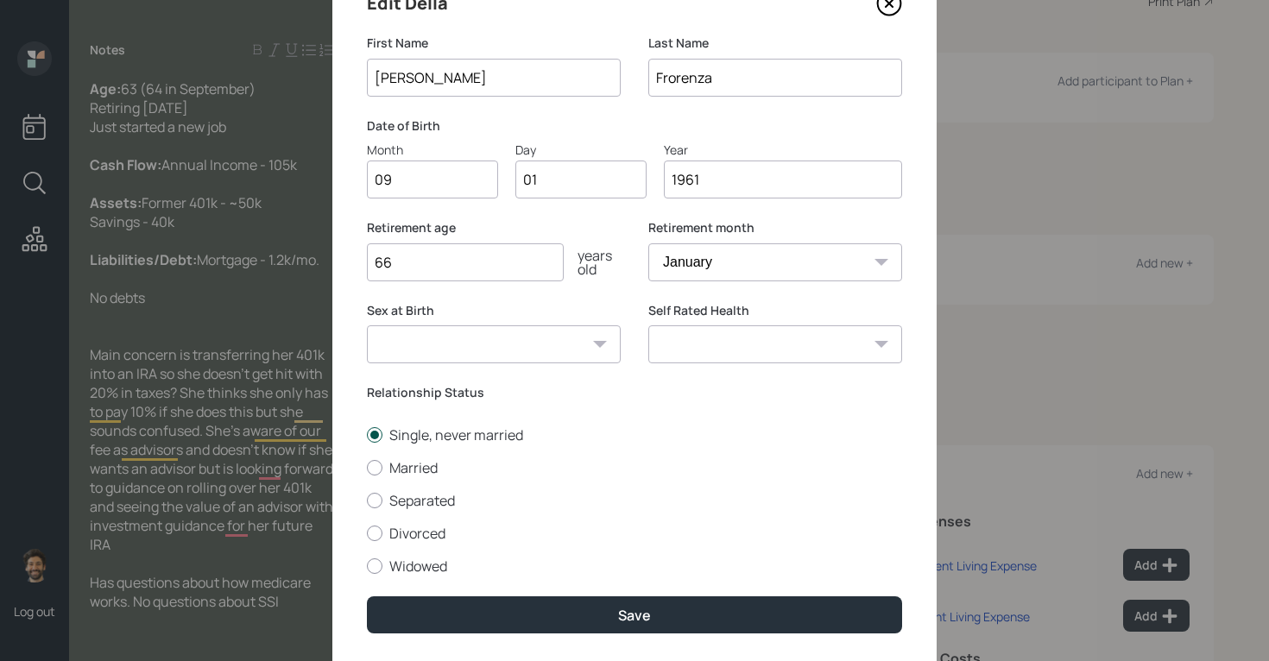
scroll to position [139, 0]
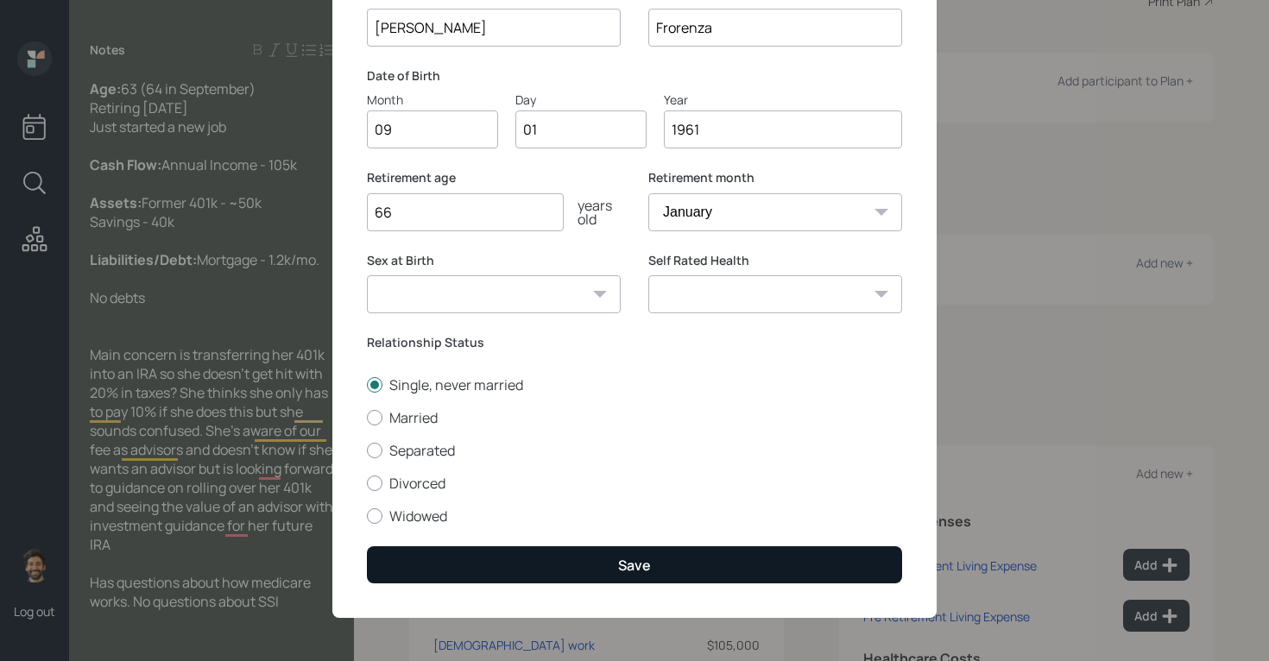
type input "66"
click at [412, 560] on button "Save" at bounding box center [634, 564] width 535 height 37
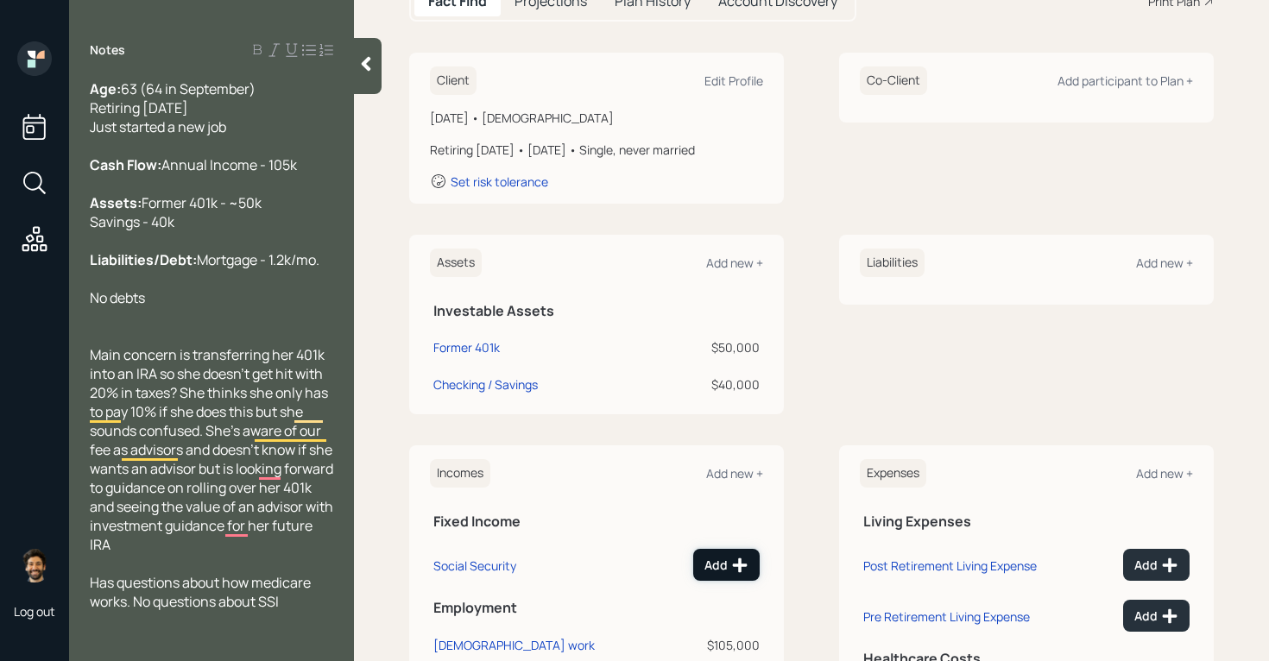
click at [728, 569] on div "Add" at bounding box center [726, 565] width 44 height 17
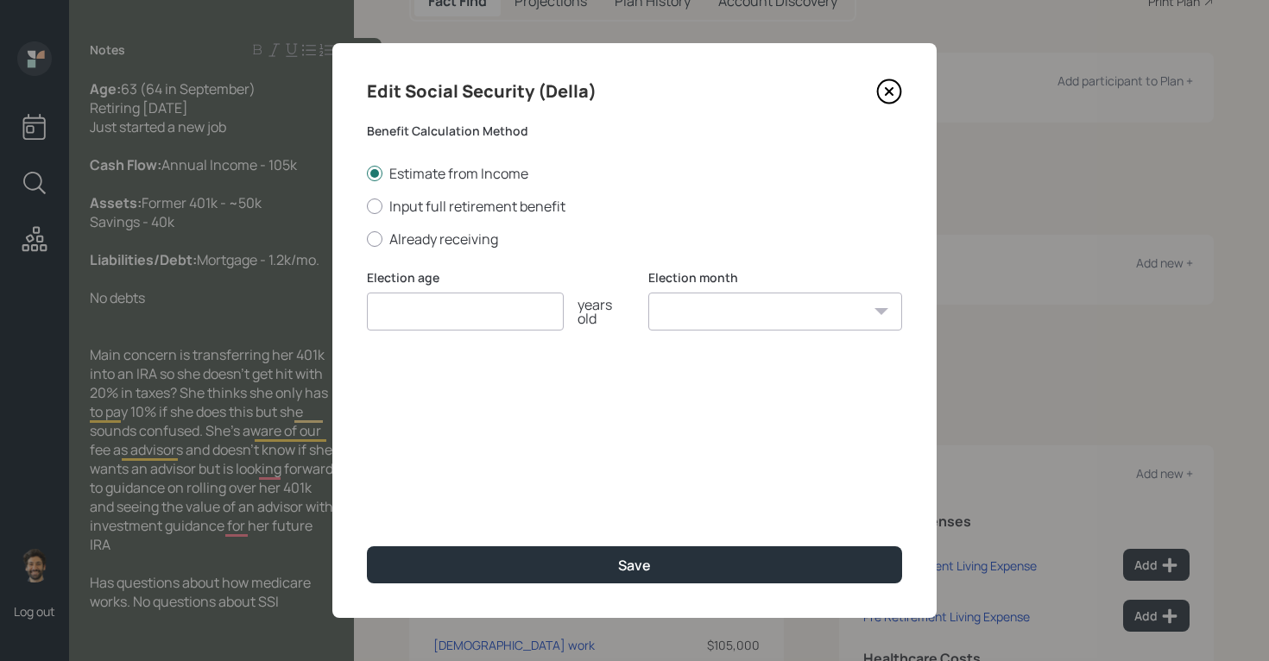
click at [438, 318] on input "number" at bounding box center [465, 312] width 197 height 38
type input "65"
click at [711, 303] on select "January February March April May June July August September October November De…" at bounding box center [775, 312] width 254 height 38
select select "12"
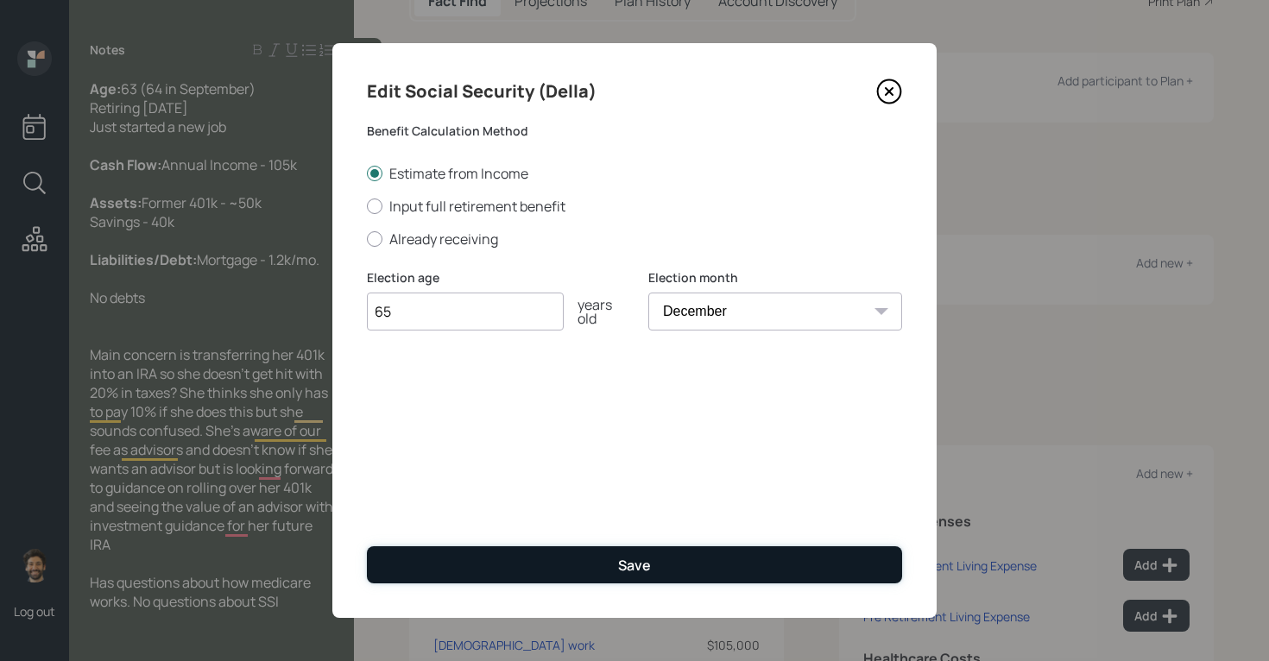
click at [570, 549] on button "Save" at bounding box center [634, 564] width 535 height 37
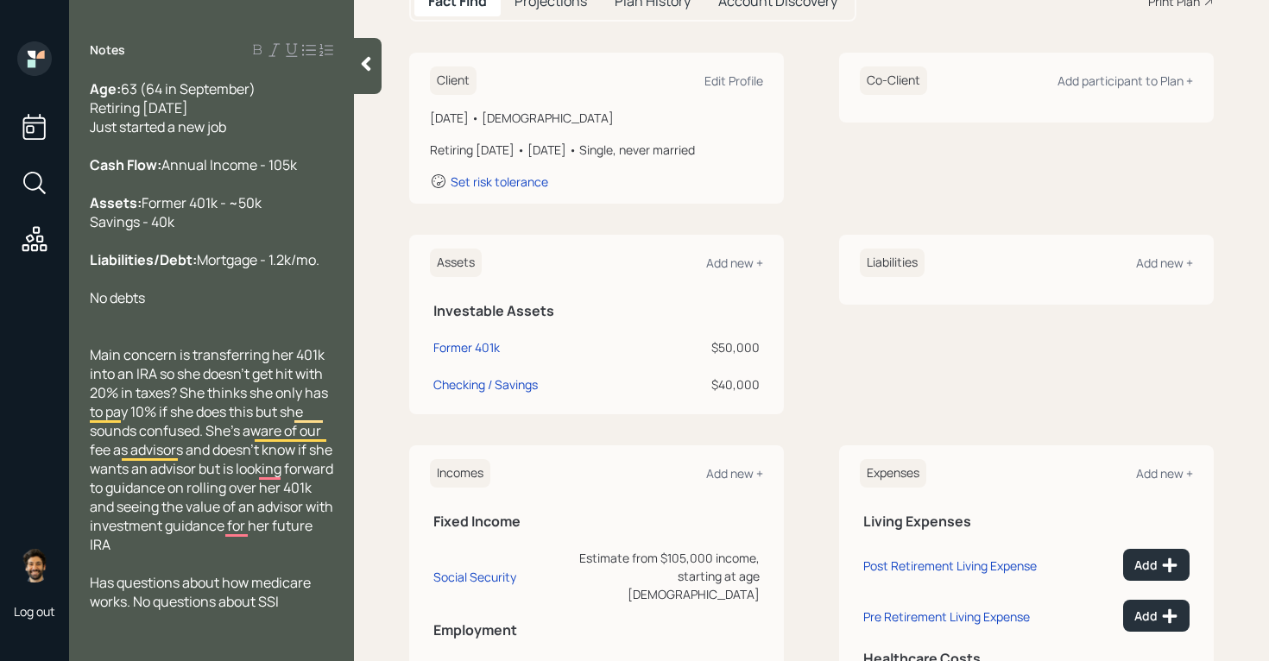
scroll to position [46, 0]
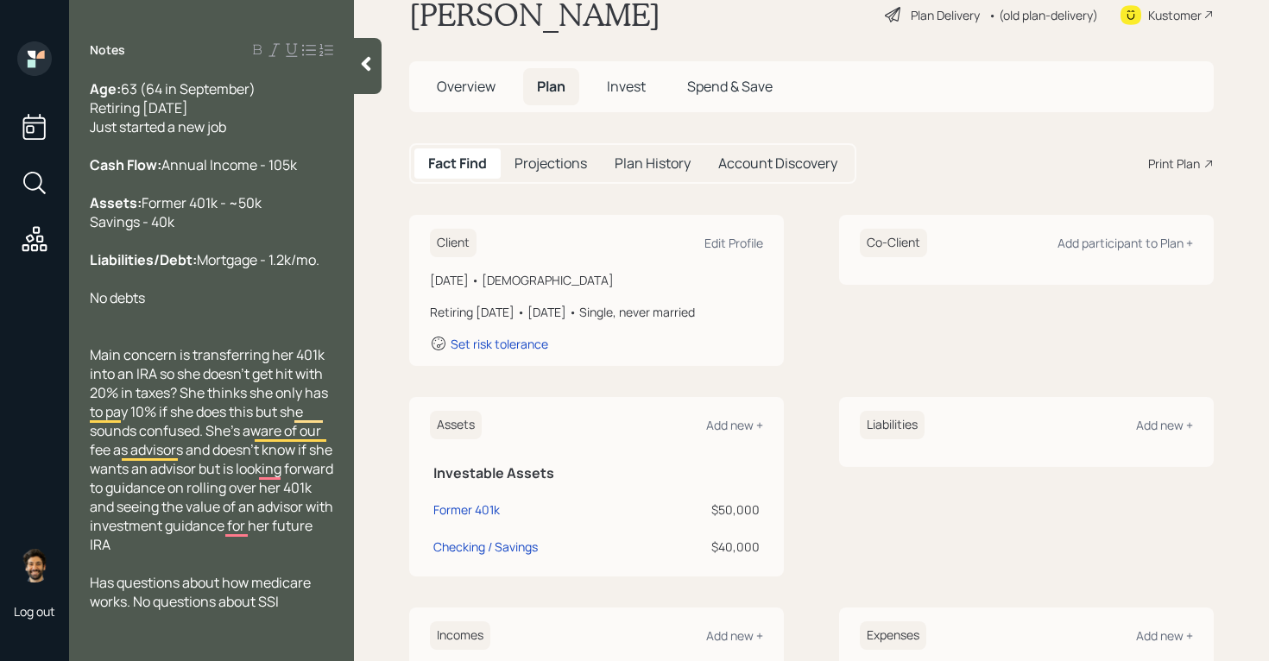
click at [541, 149] on div "Projections" at bounding box center [551, 163] width 100 height 30
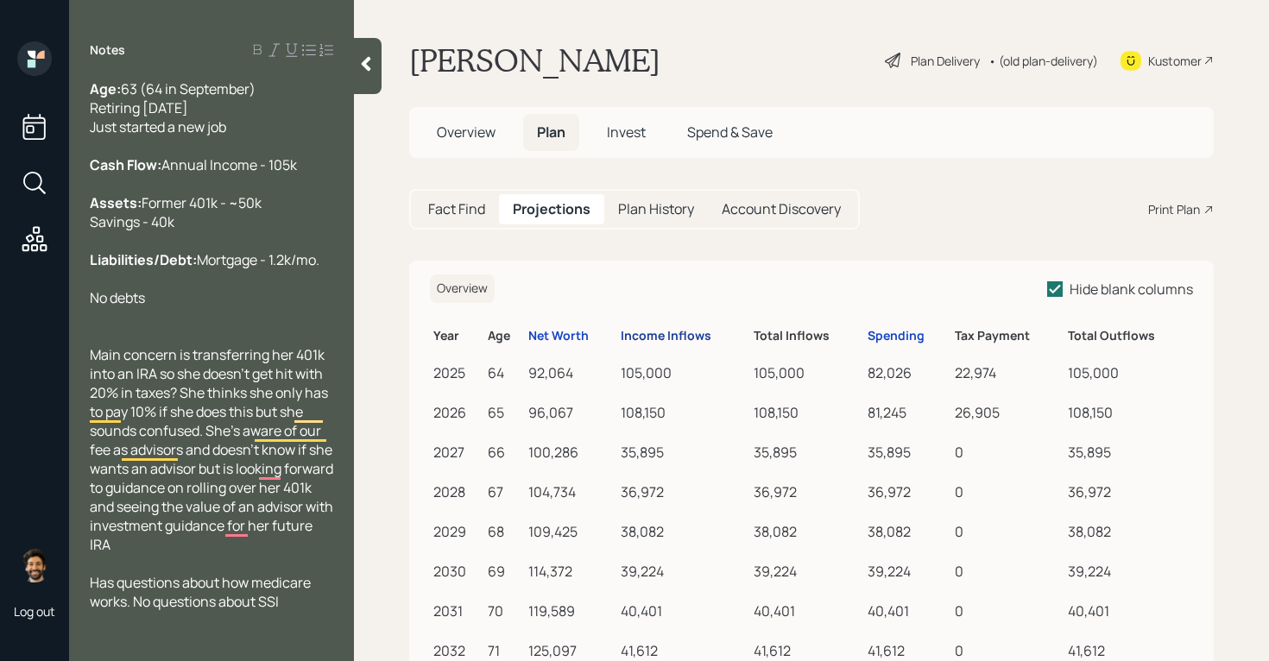
click at [651, 334] on div "Income Inflows" at bounding box center [666, 336] width 91 height 15
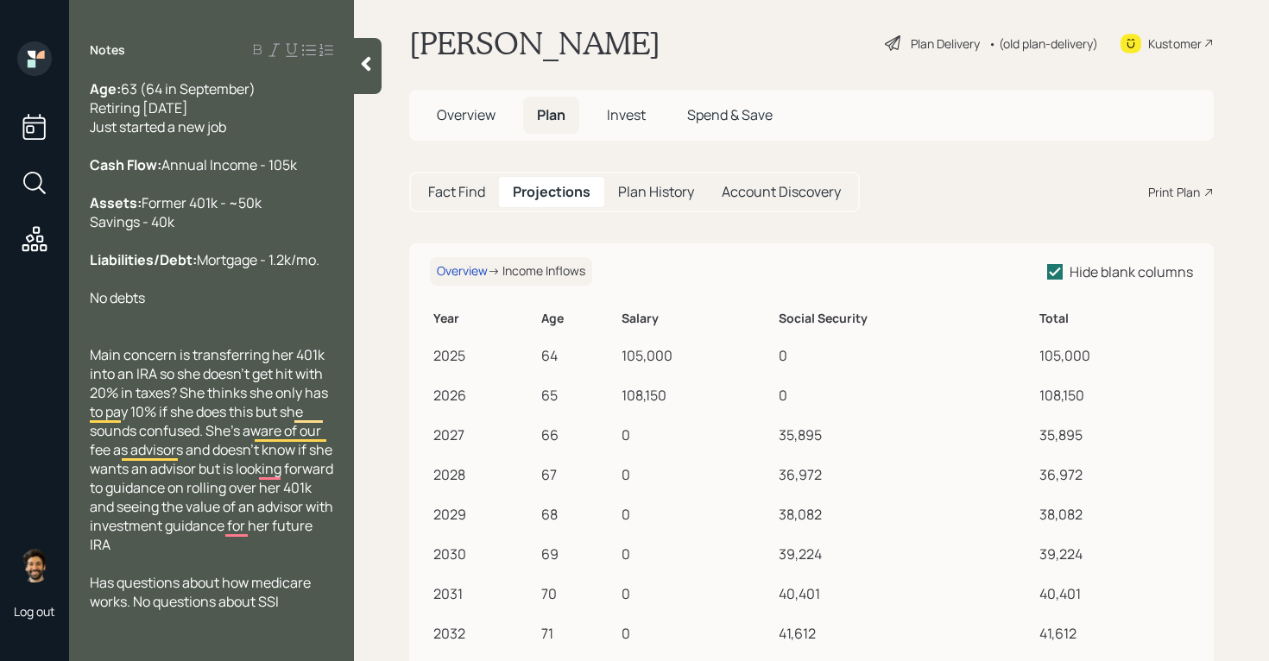
scroll to position [8, 0]
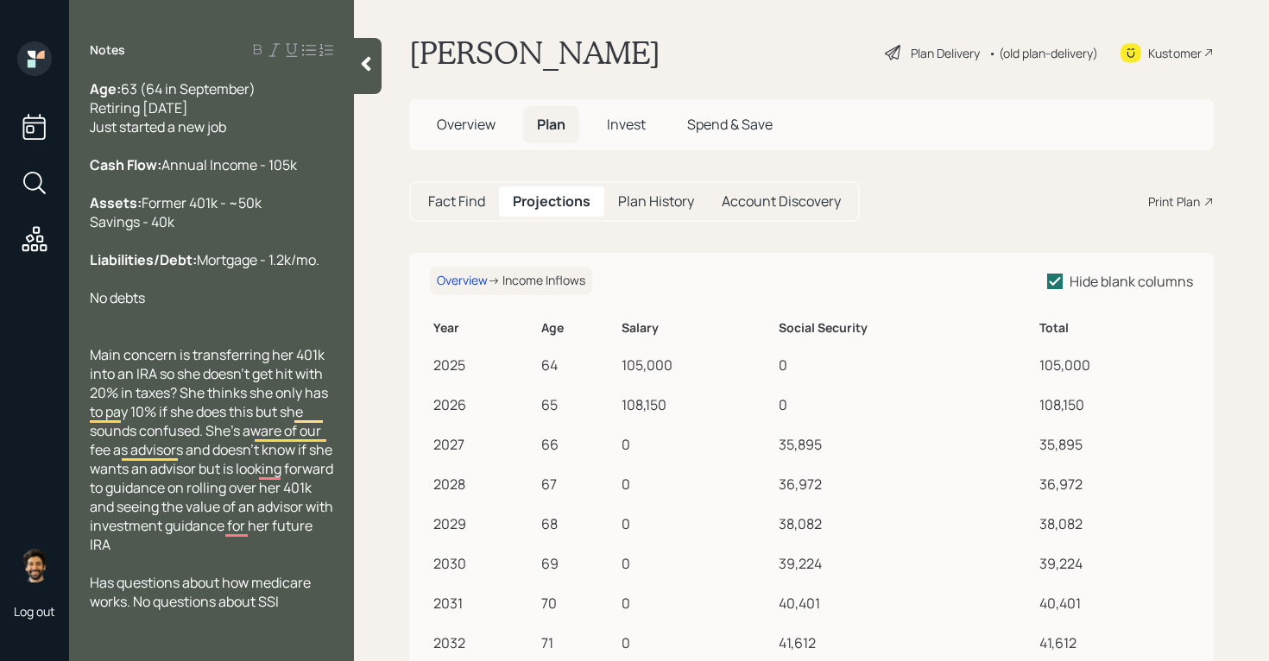
click at [448, 198] on h5 "Fact Find" at bounding box center [456, 201] width 57 height 16
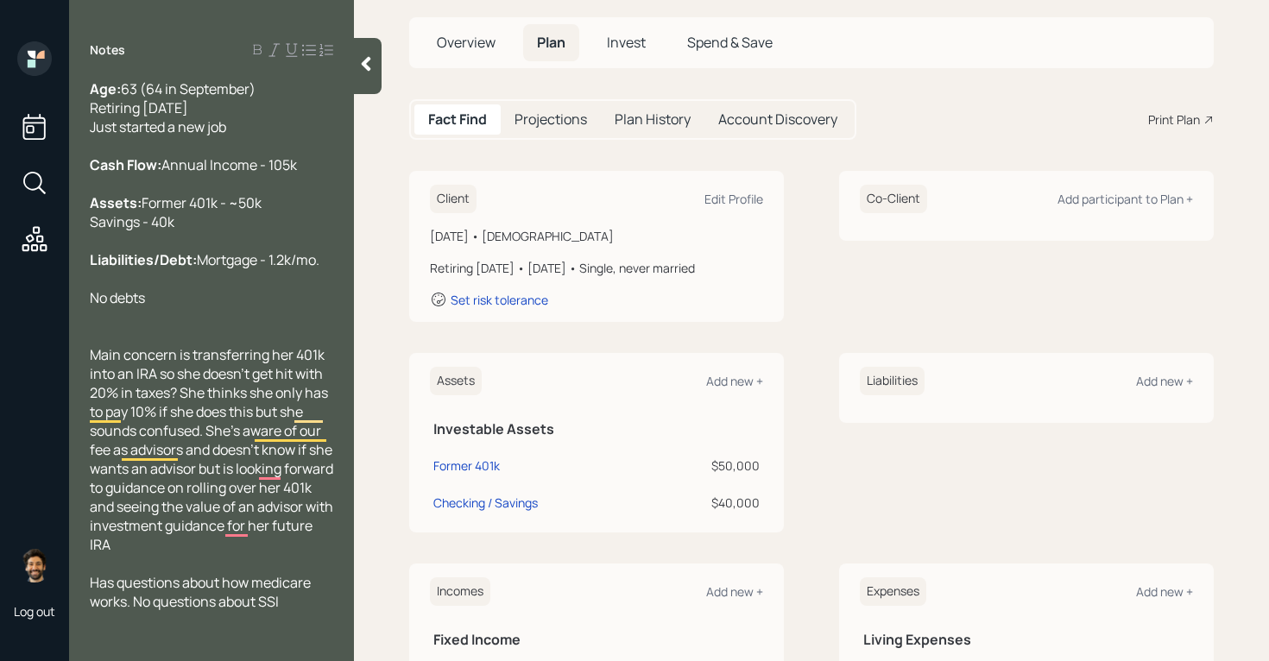
scroll to position [135, 0]
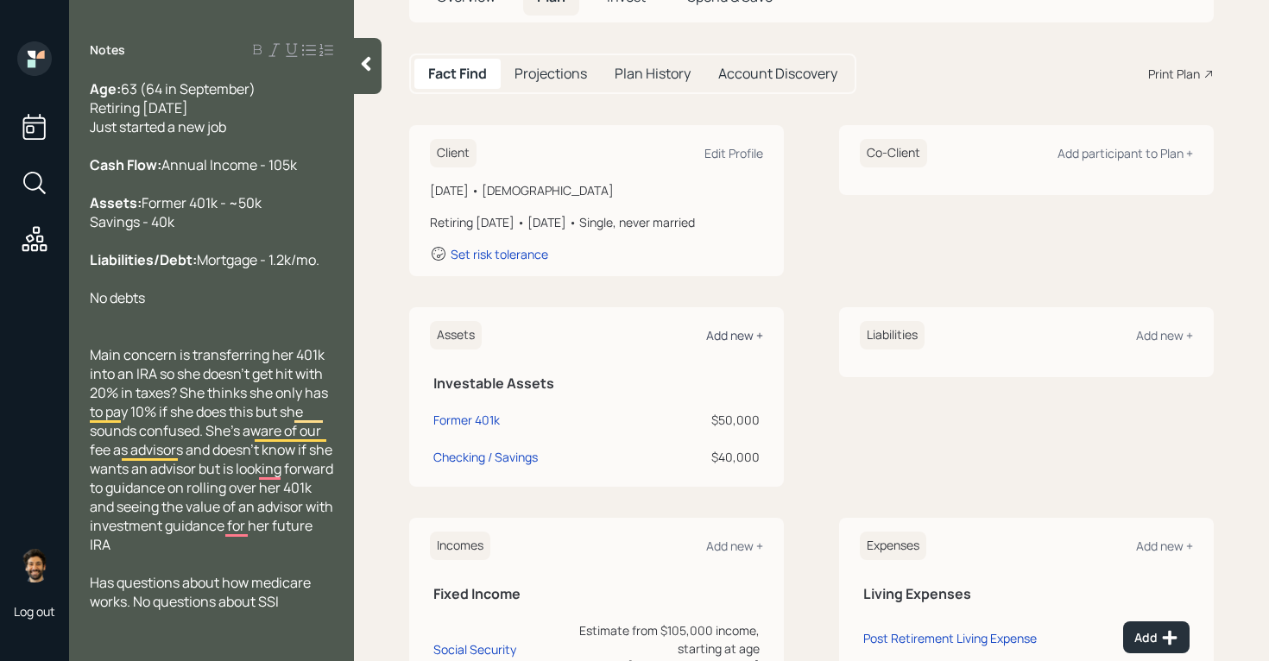
click at [738, 337] on div "Add new +" at bounding box center [734, 335] width 57 height 16
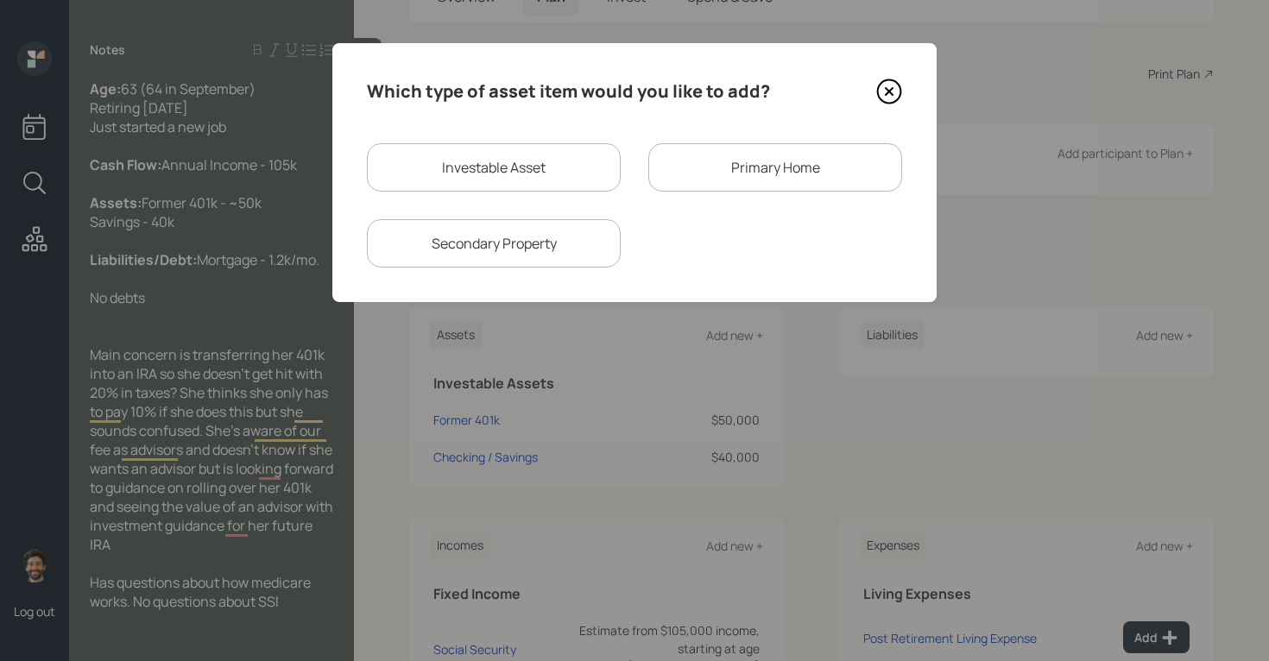
click at [704, 159] on div "Primary Home" at bounding box center [775, 167] width 254 height 48
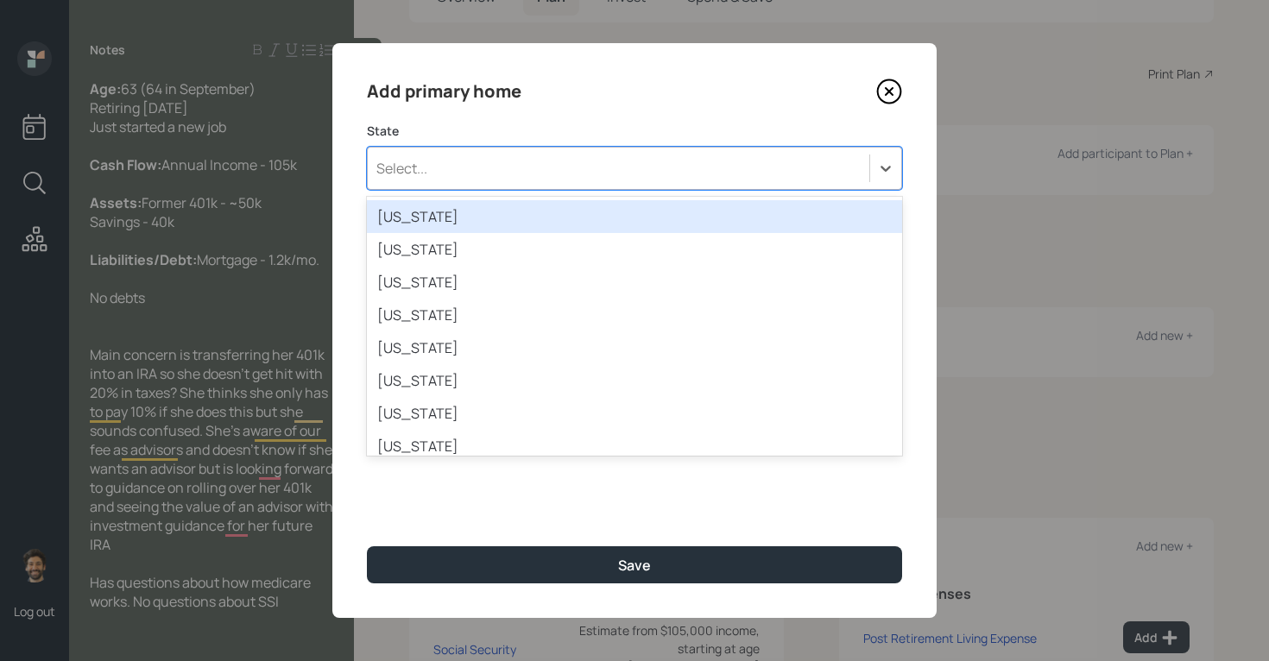
click at [545, 161] on div "Select..." at bounding box center [618, 168] width 501 height 29
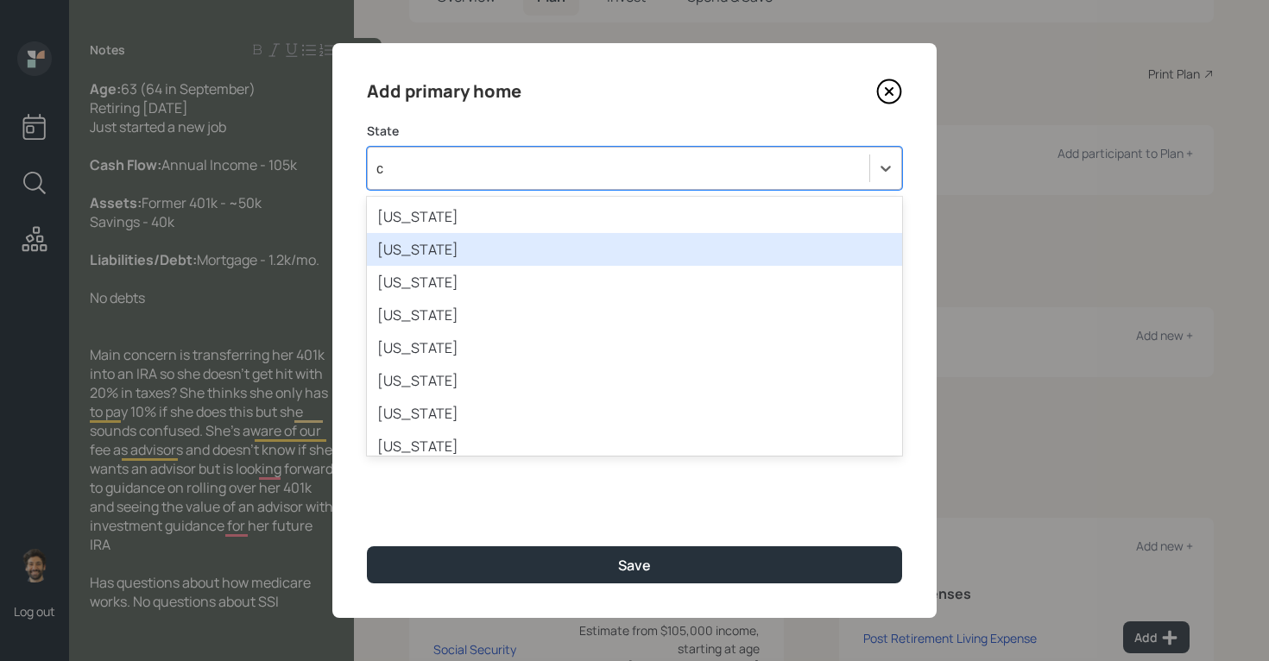
type input "ca"
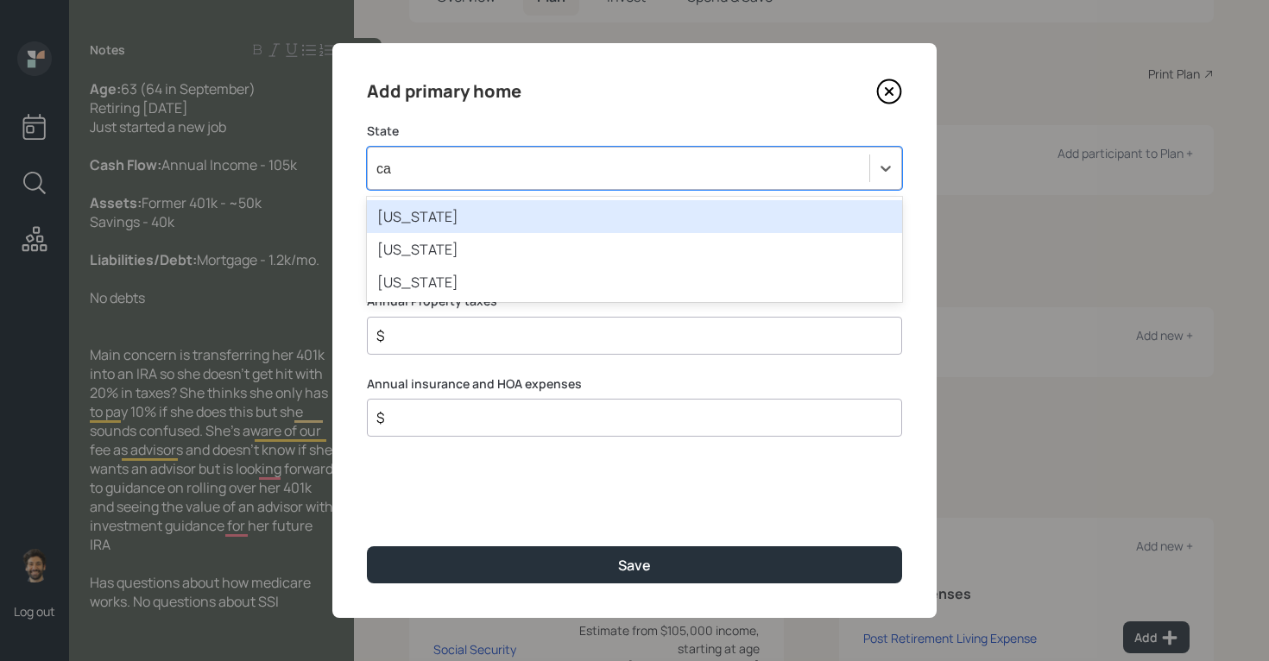
click at [453, 216] on div "[US_STATE]" at bounding box center [634, 216] width 535 height 33
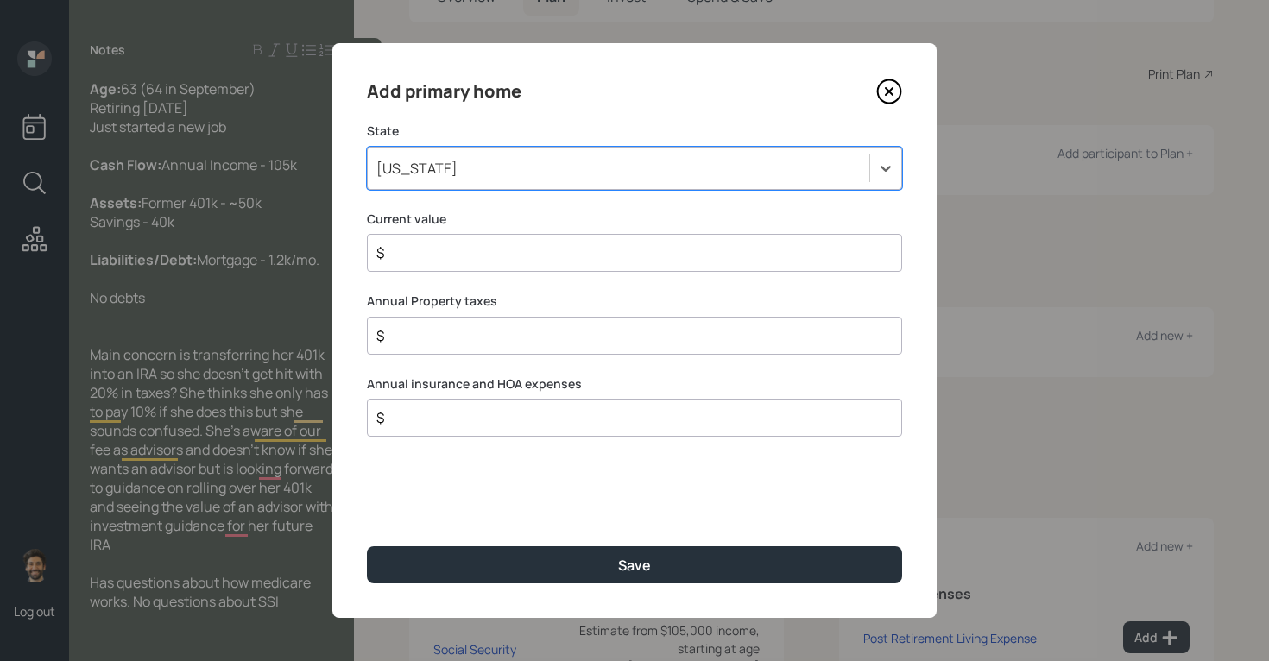
click at [425, 256] on input "$" at bounding box center [628, 253] width 506 height 21
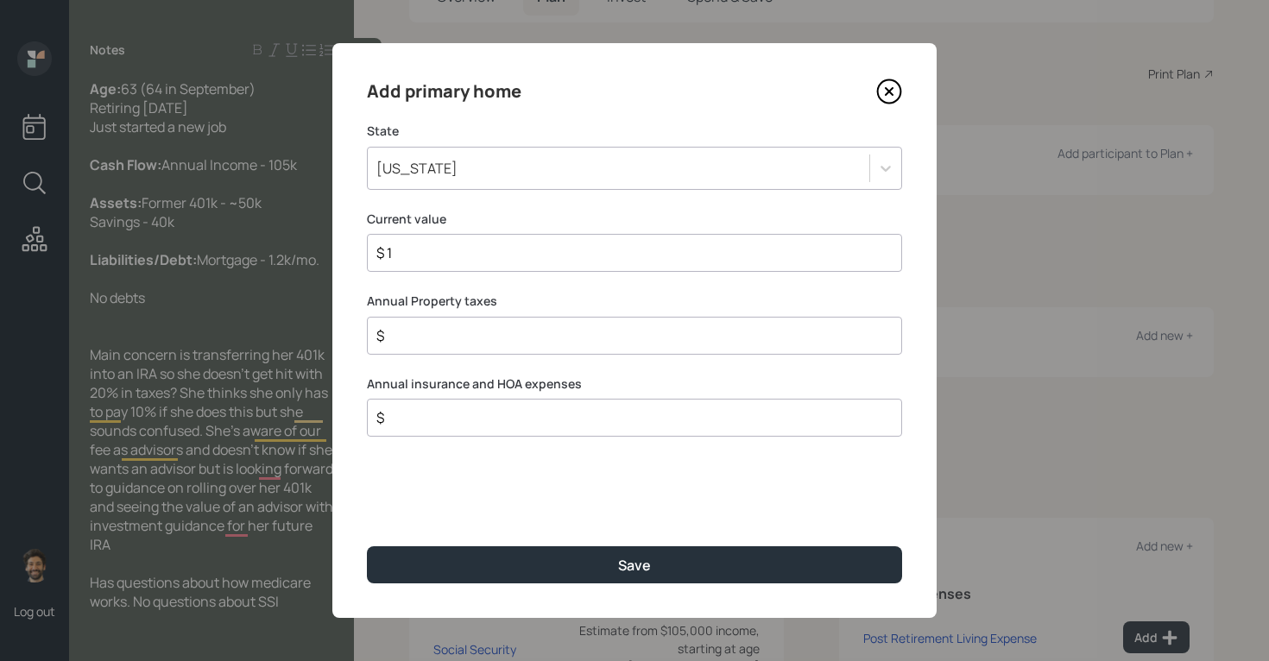
type input "$ 1"
click at [442, 584] on div "Add primary home State [US_STATE] Current value $ 1 Annual Property taxes $ 1 A…" at bounding box center [634, 330] width 604 height 575
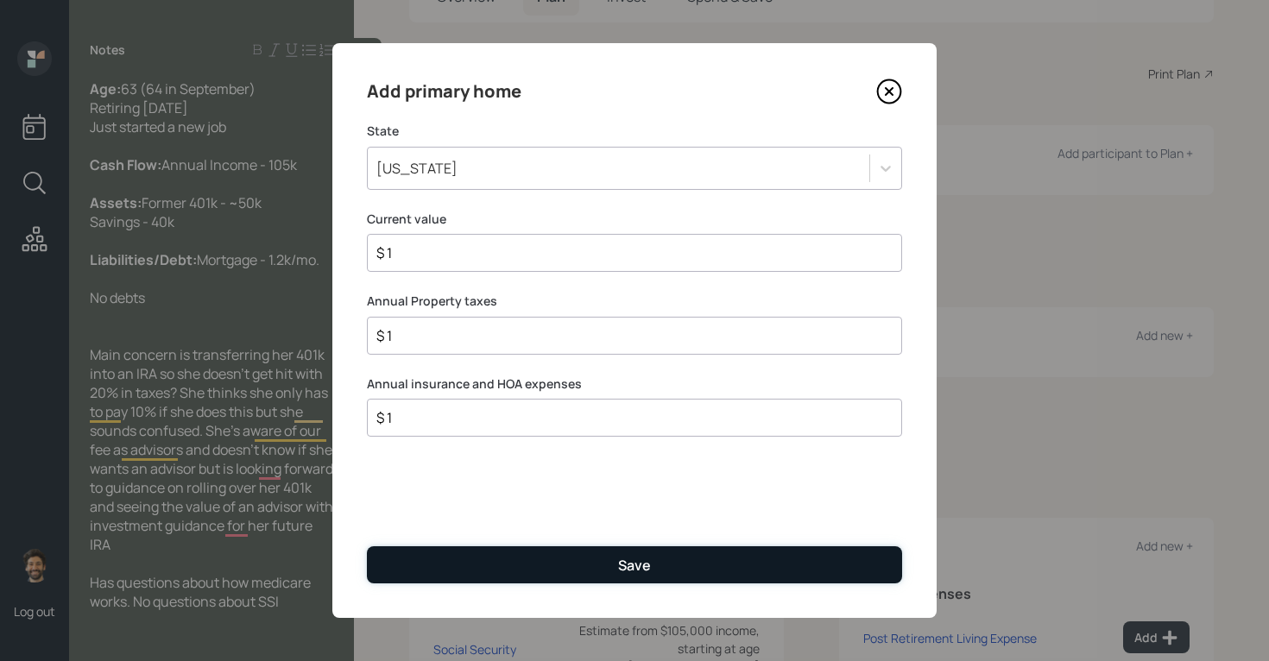
click at [438, 560] on button "Save" at bounding box center [634, 564] width 535 height 37
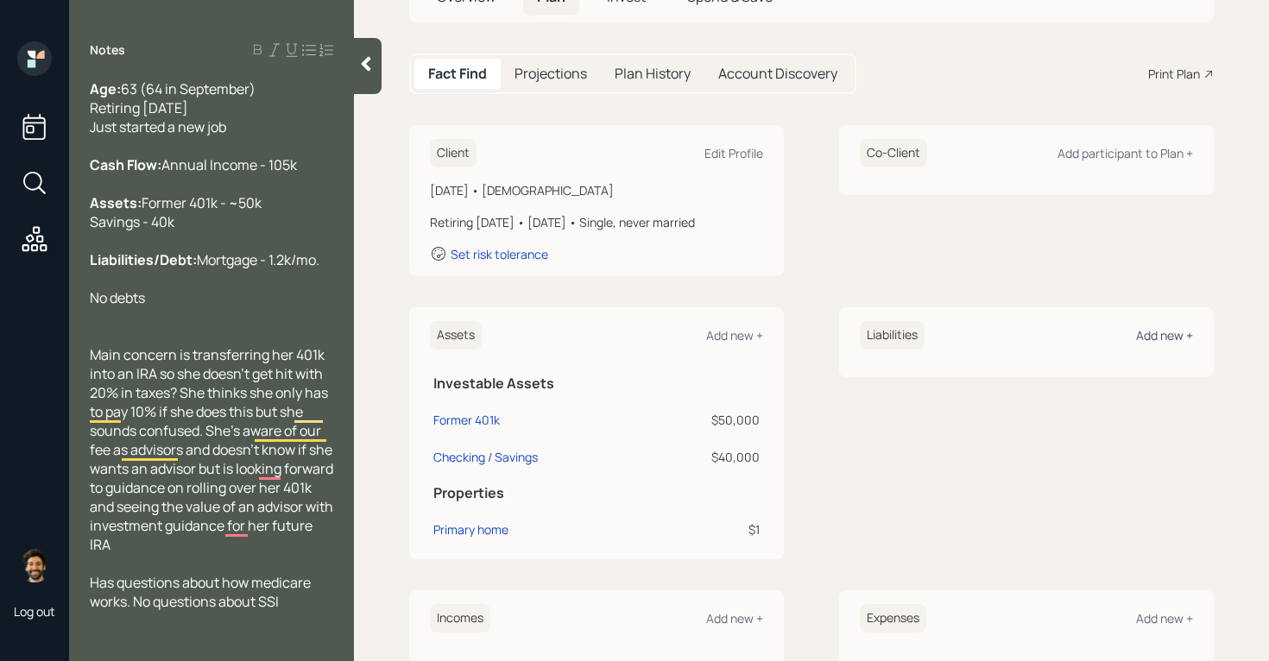
click at [1168, 332] on div "Add new +" at bounding box center [1164, 335] width 57 height 16
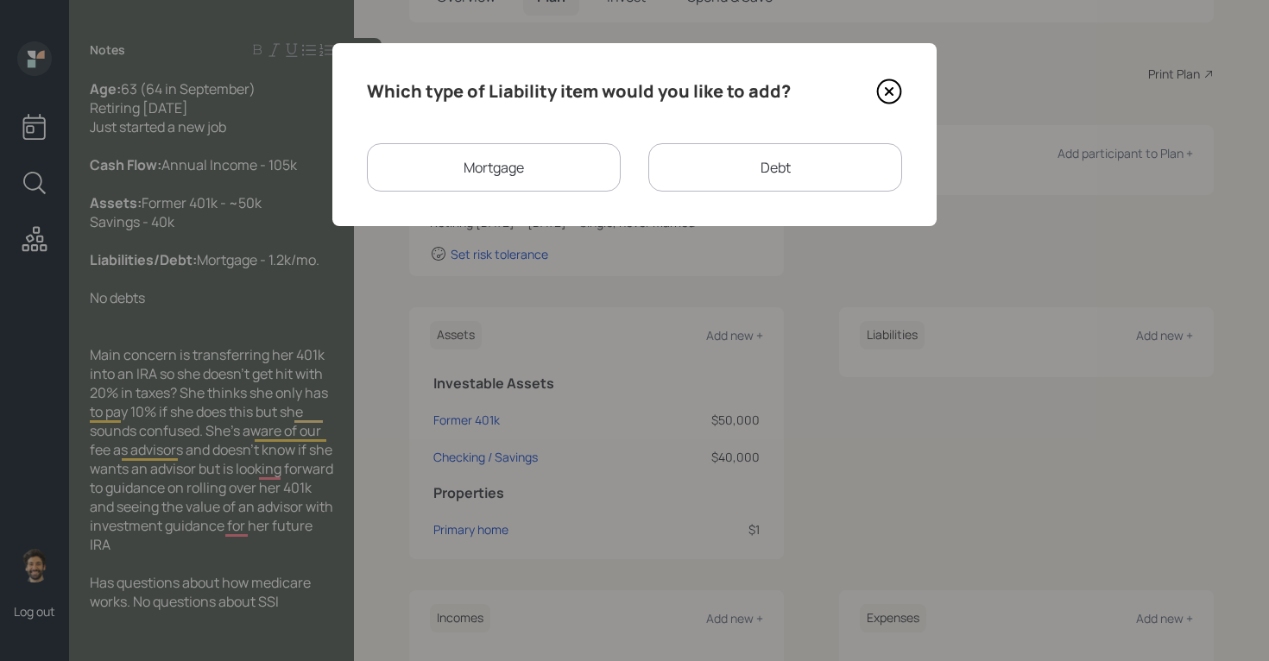
click at [480, 150] on div "Mortgage" at bounding box center [494, 167] width 254 height 48
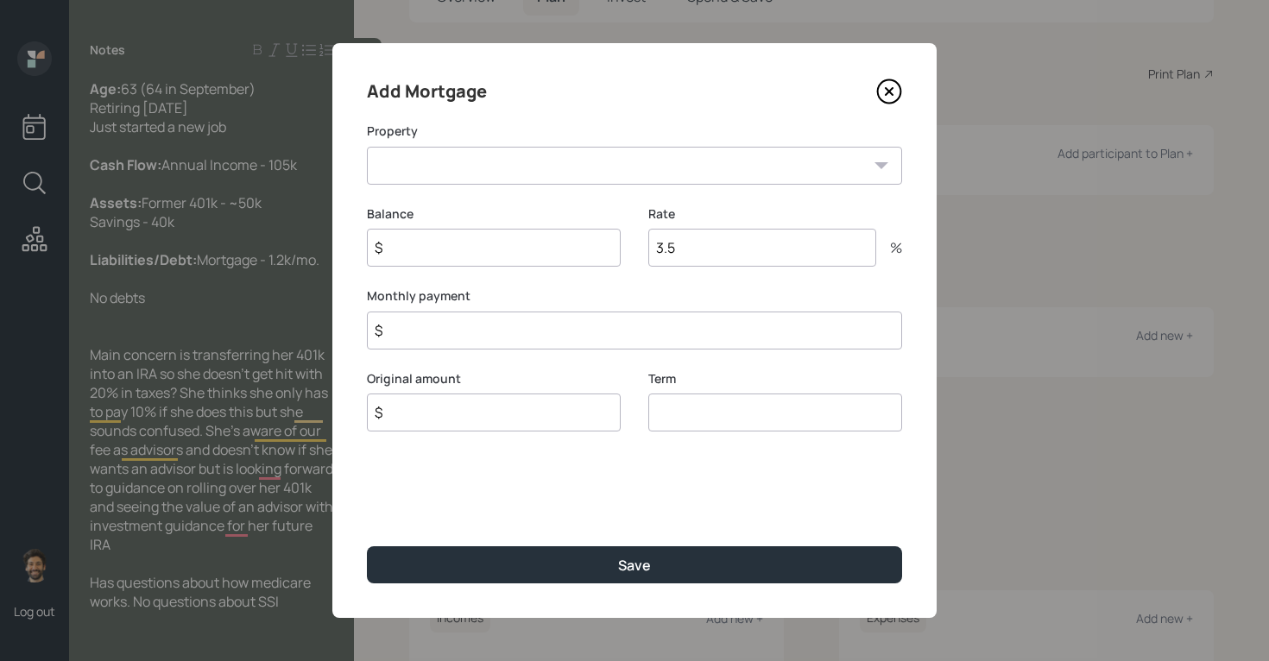
click at [478, 171] on select "CA Primary home" at bounding box center [634, 166] width 535 height 38
select select "2c5b1e25-a650-4a0d-8a55-83fadabf38a8"
click at [453, 263] on input "$" at bounding box center [494, 248] width 254 height 38
type input "$ 1"
type input "1"
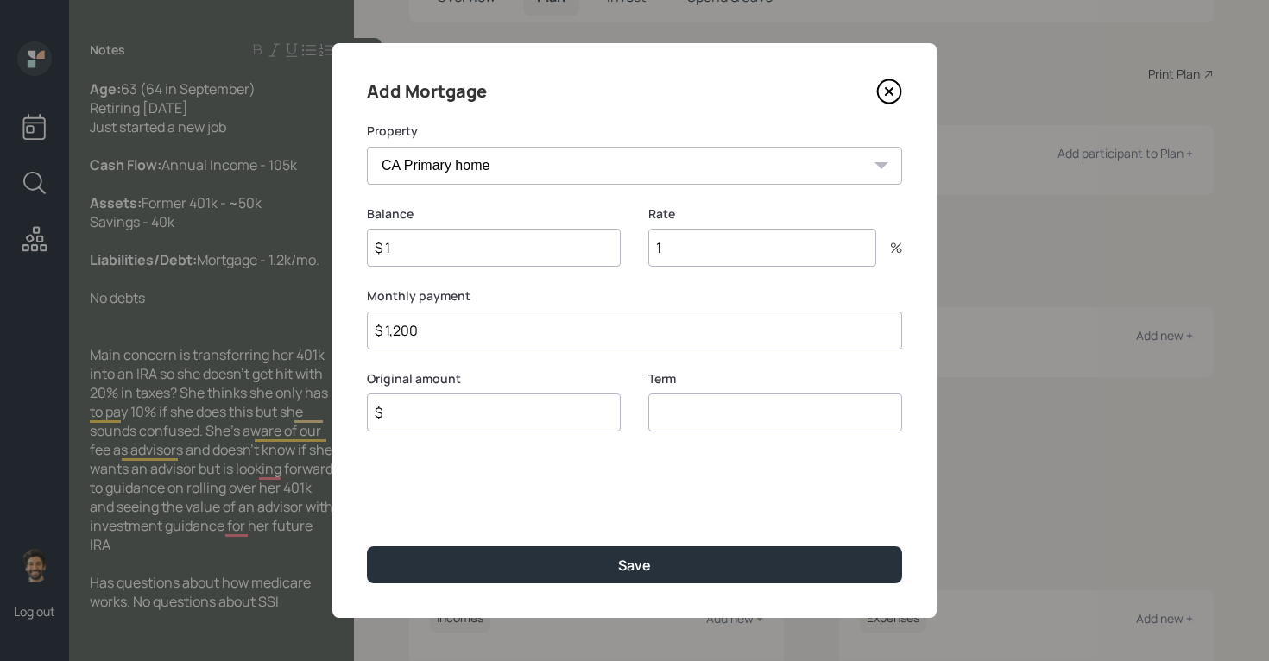
type input "$ 1,200"
type input "$ 1"
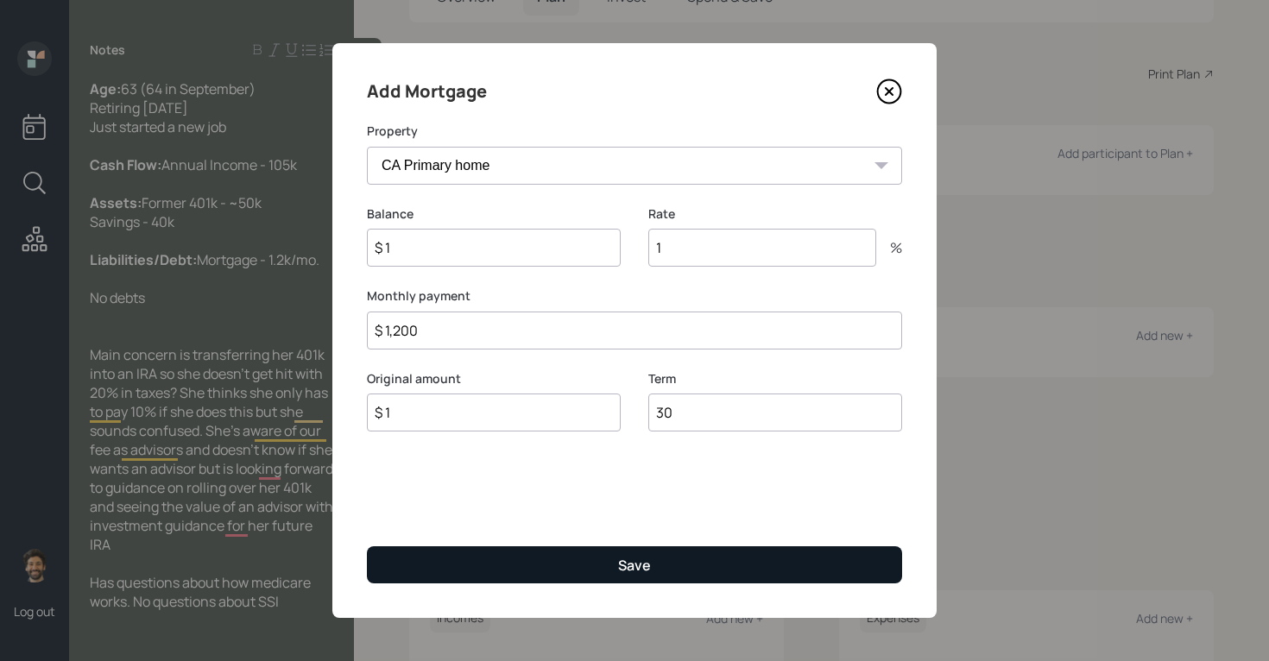
type input "30"
click at [419, 573] on button "Save" at bounding box center [634, 564] width 535 height 37
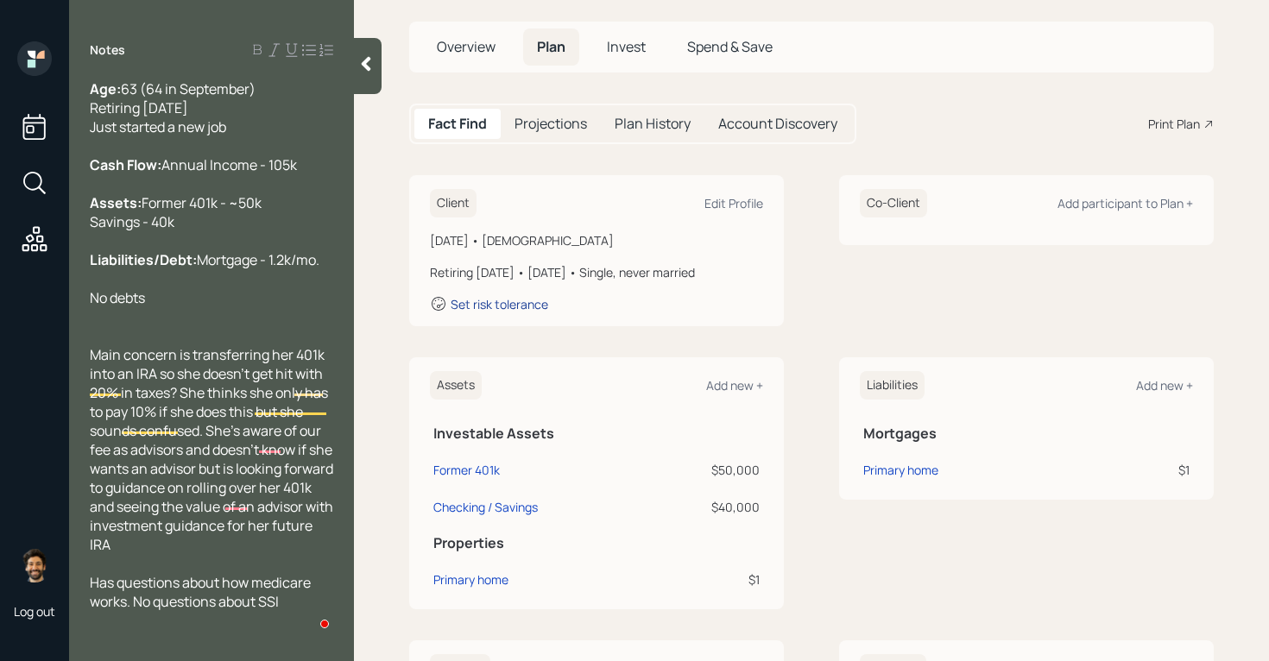
scroll to position [69, 0]
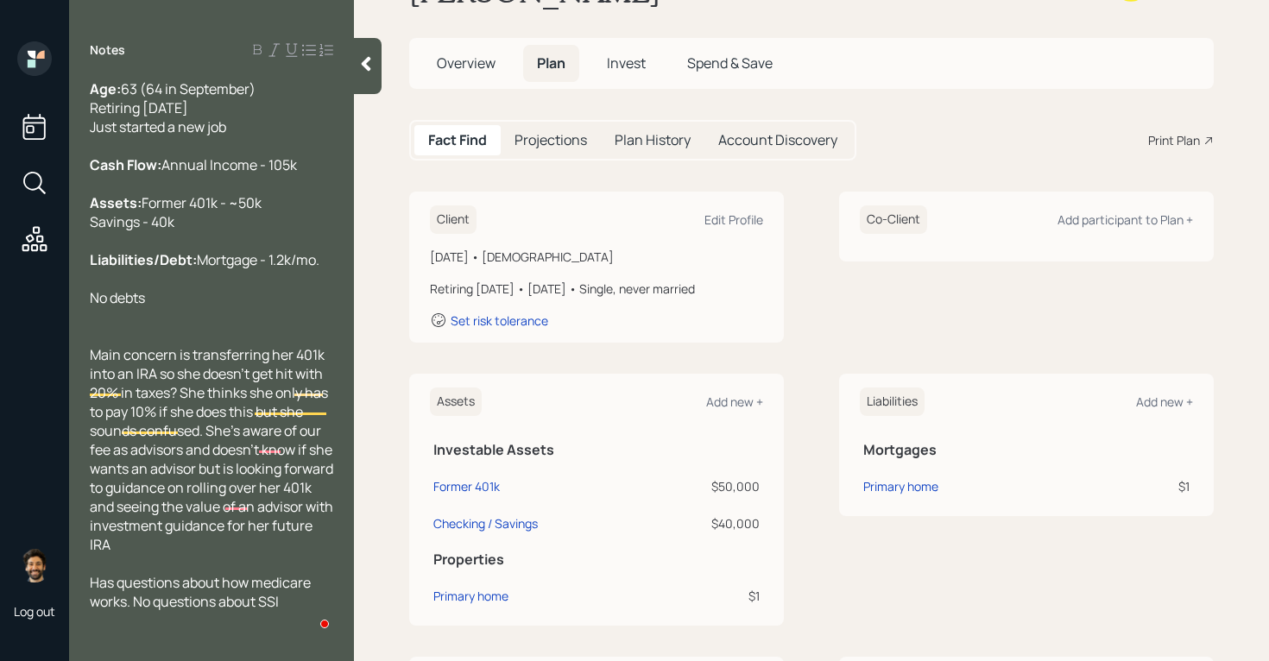
click at [620, 69] on span "Invest" at bounding box center [626, 63] width 39 height 19
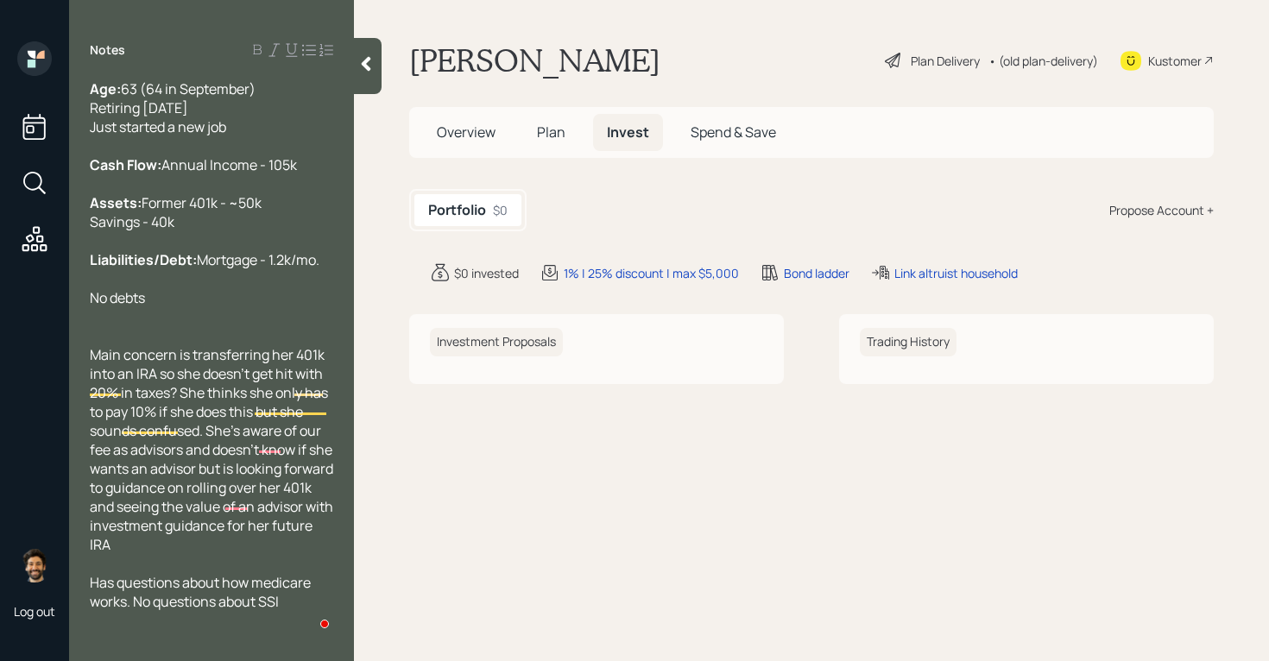
click at [1191, 219] on div "Portfolio $0 Propose Account +" at bounding box center [811, 210] width 804 height 42
click at [1150, 217] on div "Propose Account +" at bounding box center [1161, 210] width 104 height 18
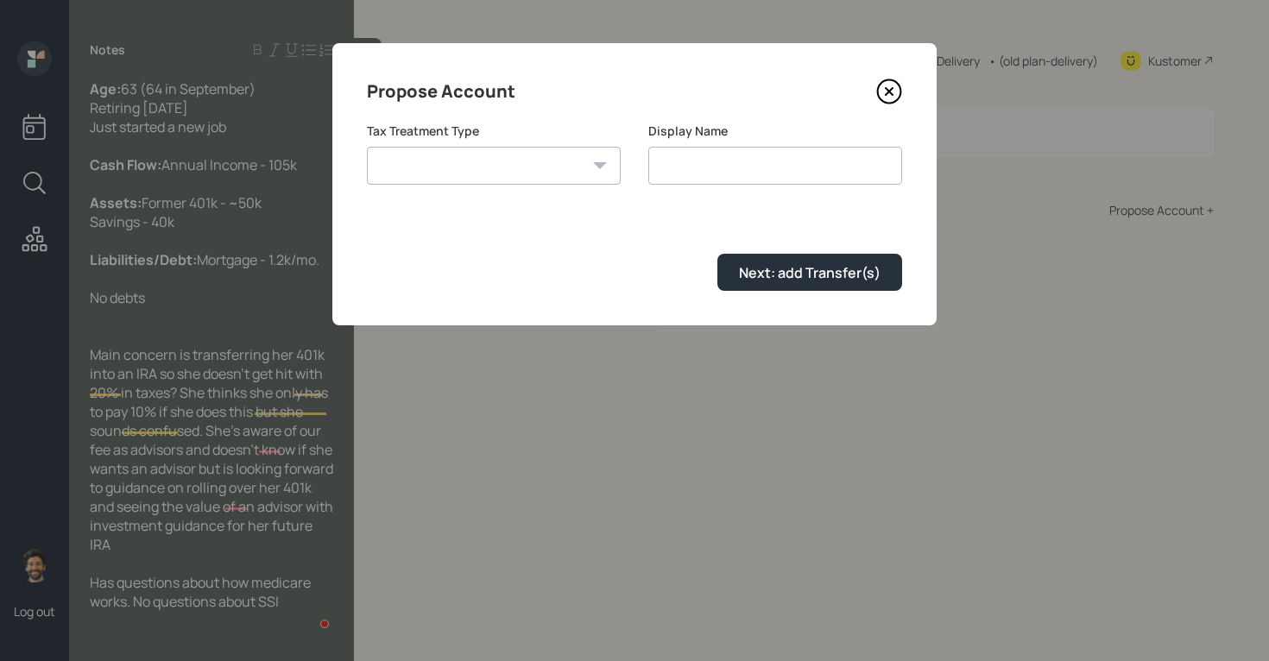
click at [483, 154] on select "[PERSON_NAME] Taxable Traditional" at bounding box center [494, 166] width 254 height 38
select select "traditional"
type input "Traditional"
click at [732, 270] on button "Next: add Transfer(s)" at bounding box center [809, 272] width 185 height 37
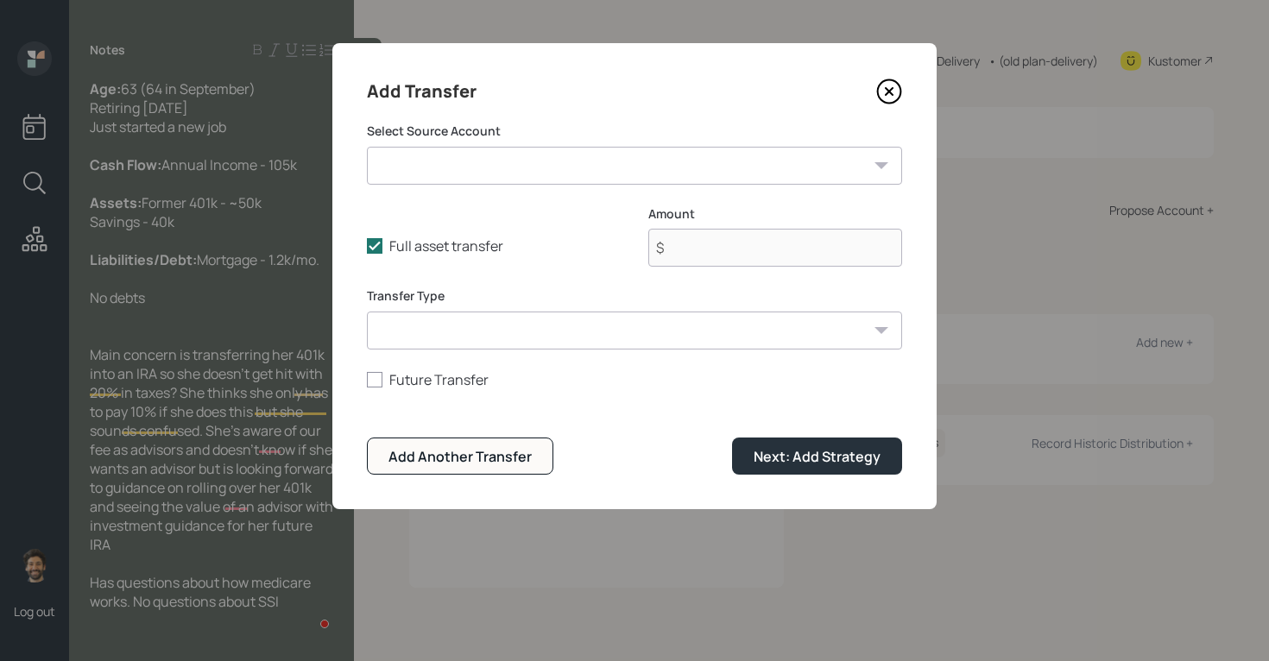
click at [429, 167] on select "Former 401k ($50,000 | 401(k)) Checking / Savings ($40,000 | Emergency Fund)" at bounding box center [634, 166] width 535 height 38
select select "ebdf7ae3-5c80-4850-986c-feac2171d1ca"
type input "$ 50,000"
click at [429, 346] on select "ACAT Transfer Non ACAT Transfer Capitalize Rollover Rollover Deposit" at bounding box center [634, 331] width 535 height 38
select select "acat_transfer"
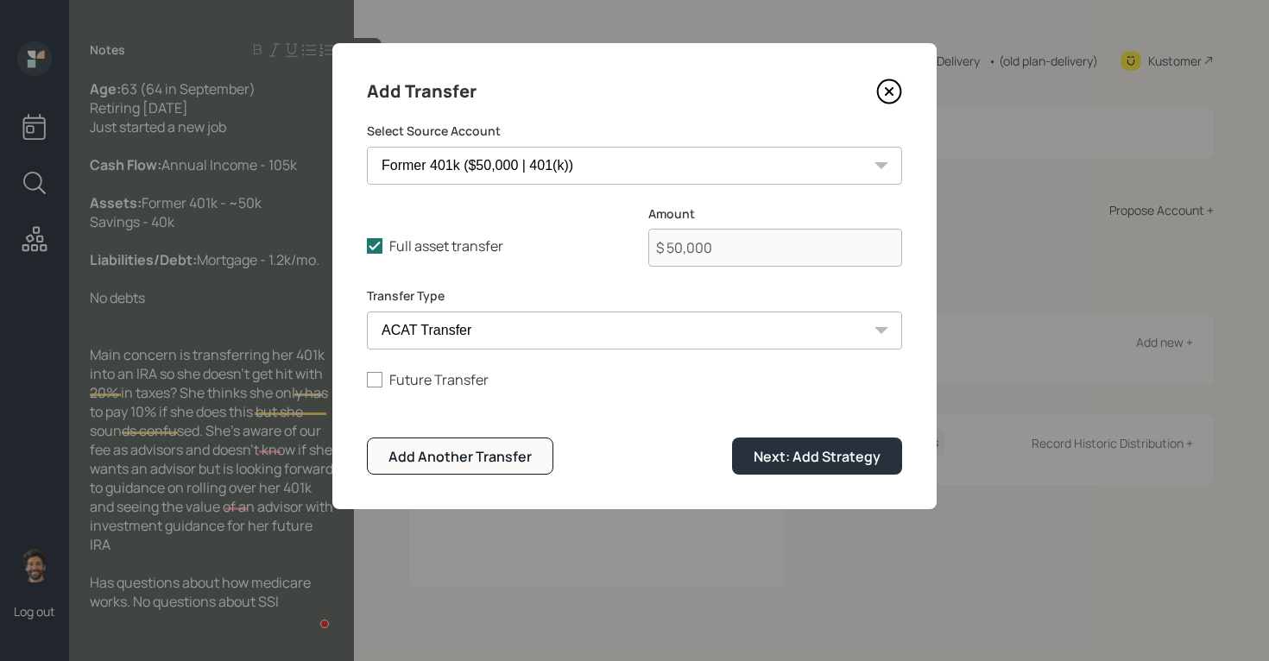
click at [731, 460] on div "Add Another Transfer Next: Add Strategy" at bounding box center [634, 456] width 535 height 37
click at [763, 458] on div "Next: Add Strategy" at bounding box center [816, 456] width 127 height 19
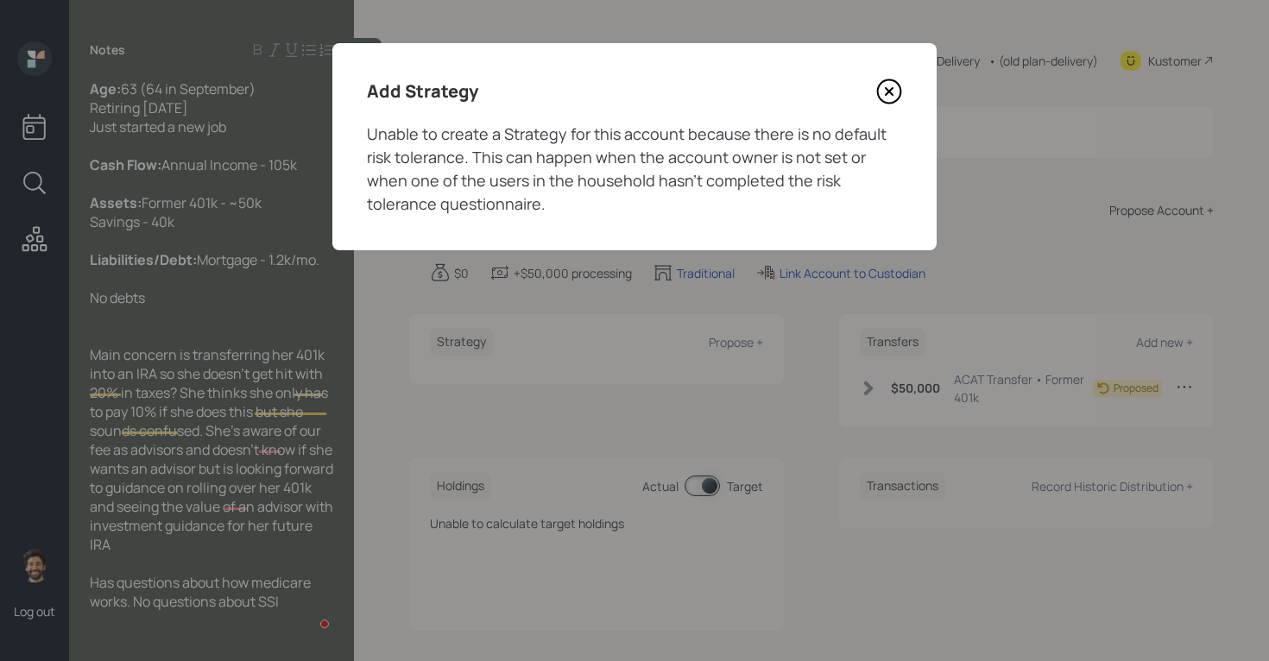
click at [889, 93] on icon at bounding box center [889, 92] width 26 height 26
